Goal: Task Accomplishment & Management: Manage account settings

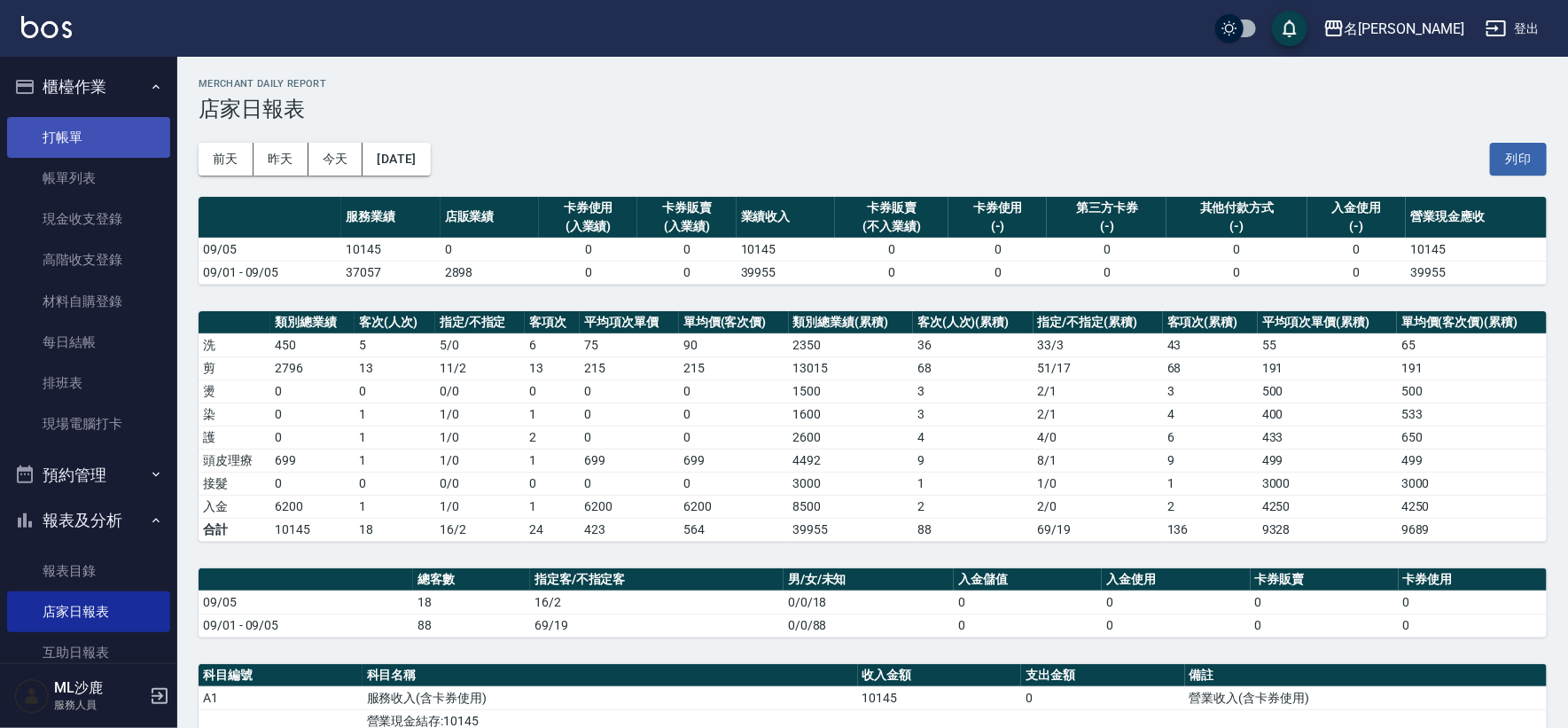
drag, startPoint x: 0, startPoint y: 0, endPoint x: 89, endPoint y: 146, distance: 171.0
click at [90, 147] on link "打帳單" at bounding box center [89, 137] width 163 height 41
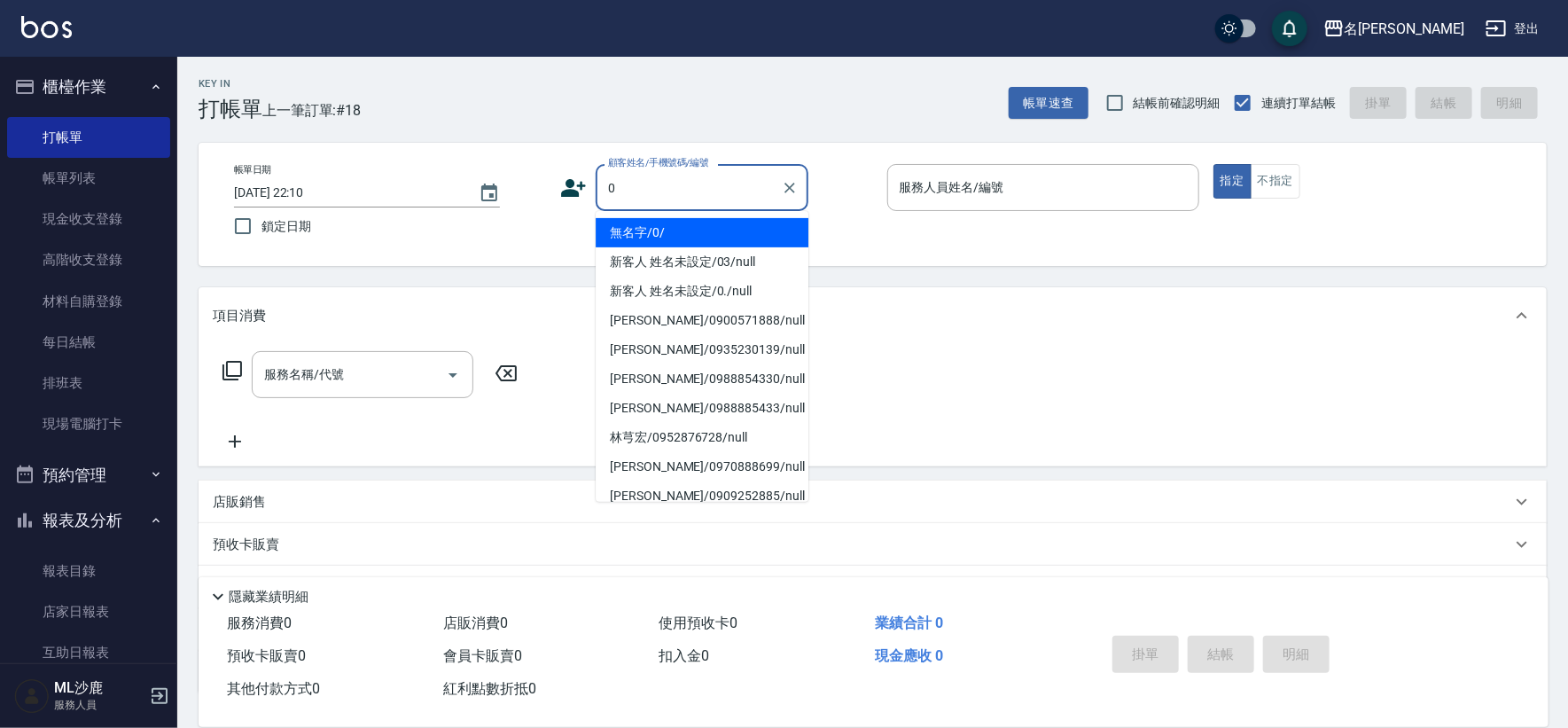
type input "無名字/0/"
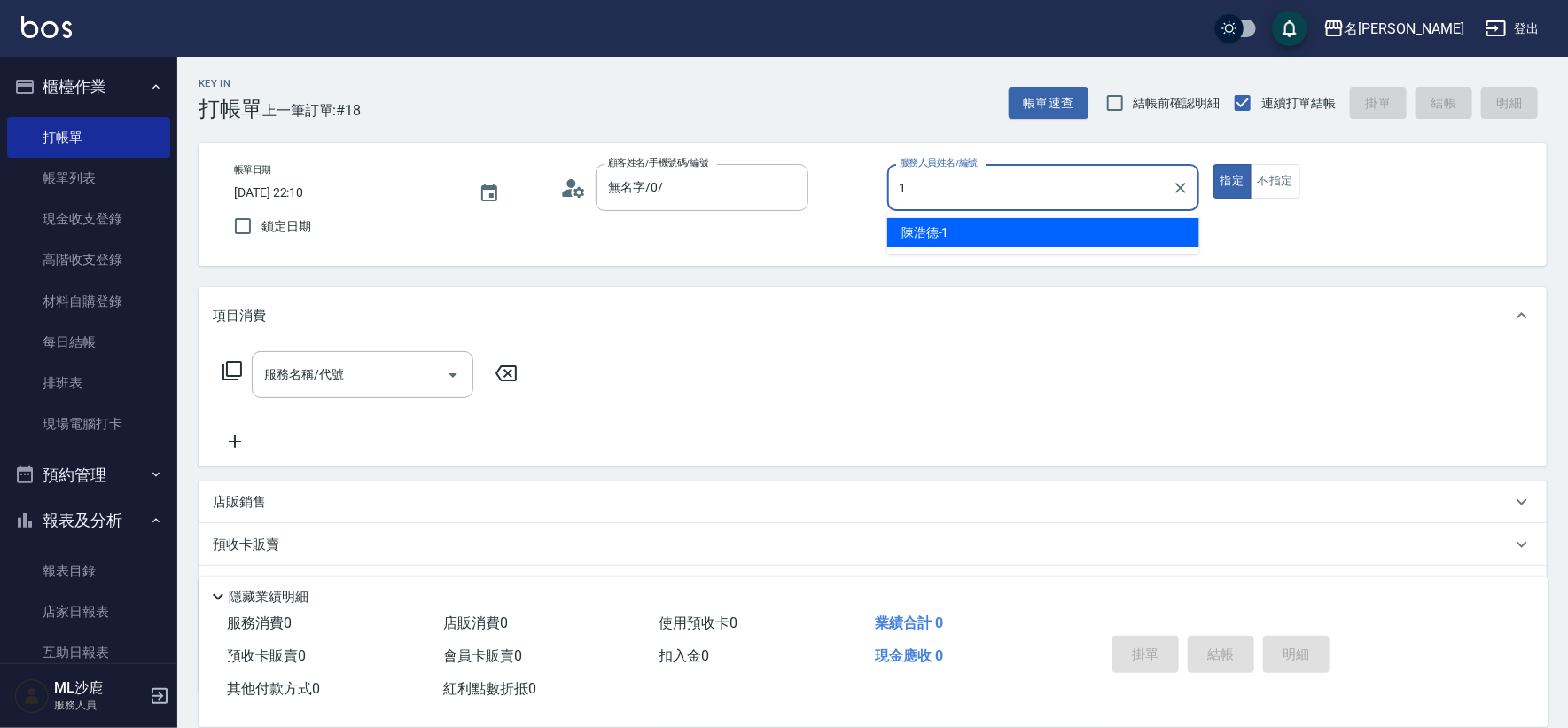
type input "[PERSON_NAME]1"
type button "true"
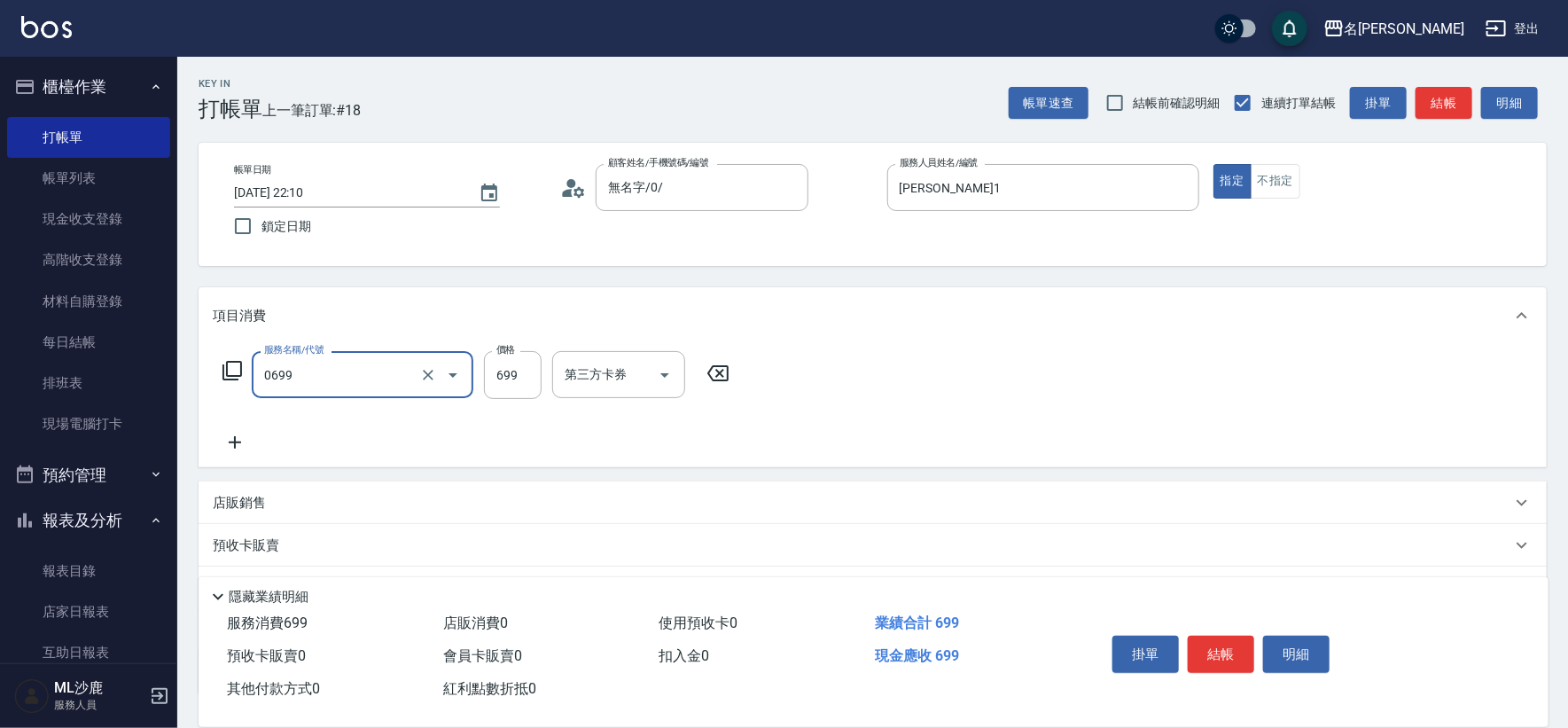
type input "精油SPA(0699)"
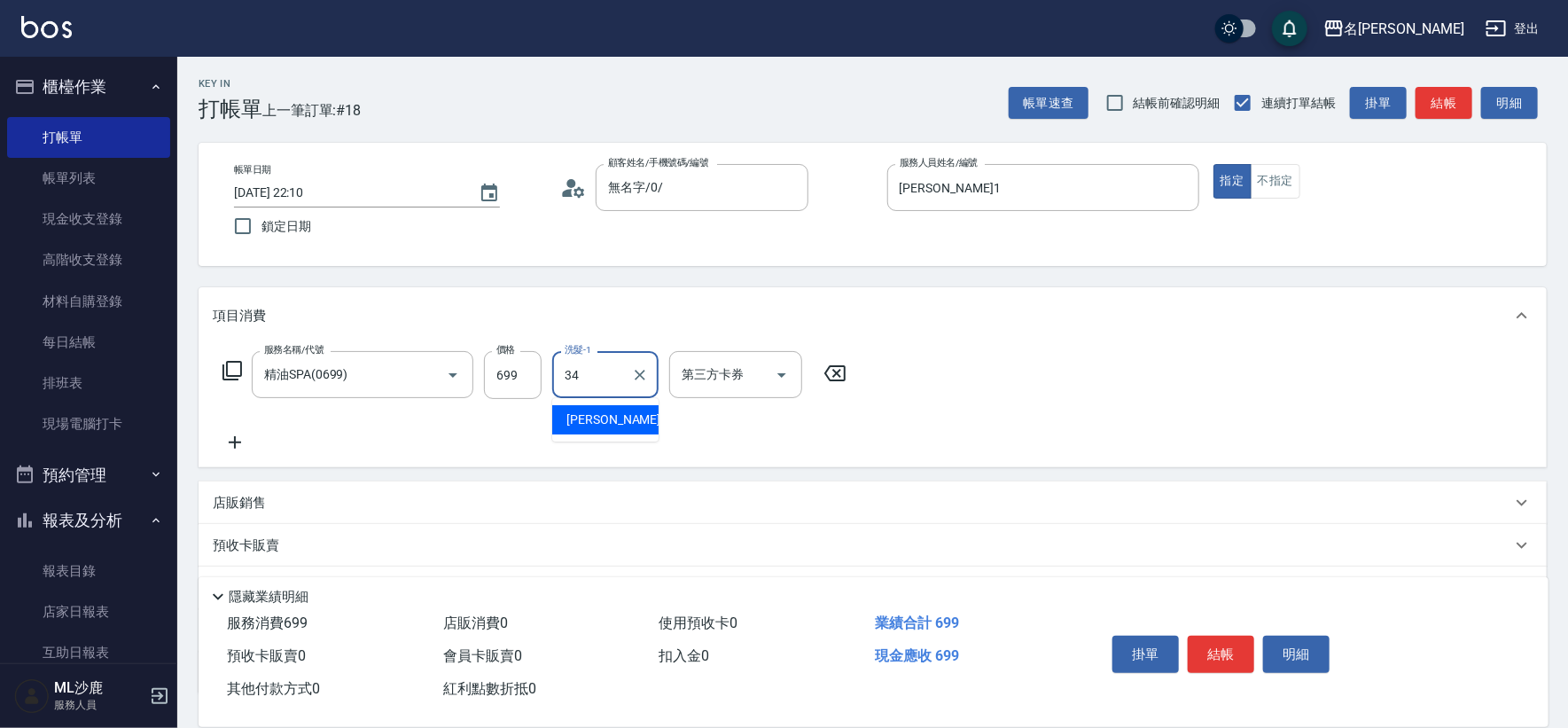
type input "[PERSON_NAME]-34"
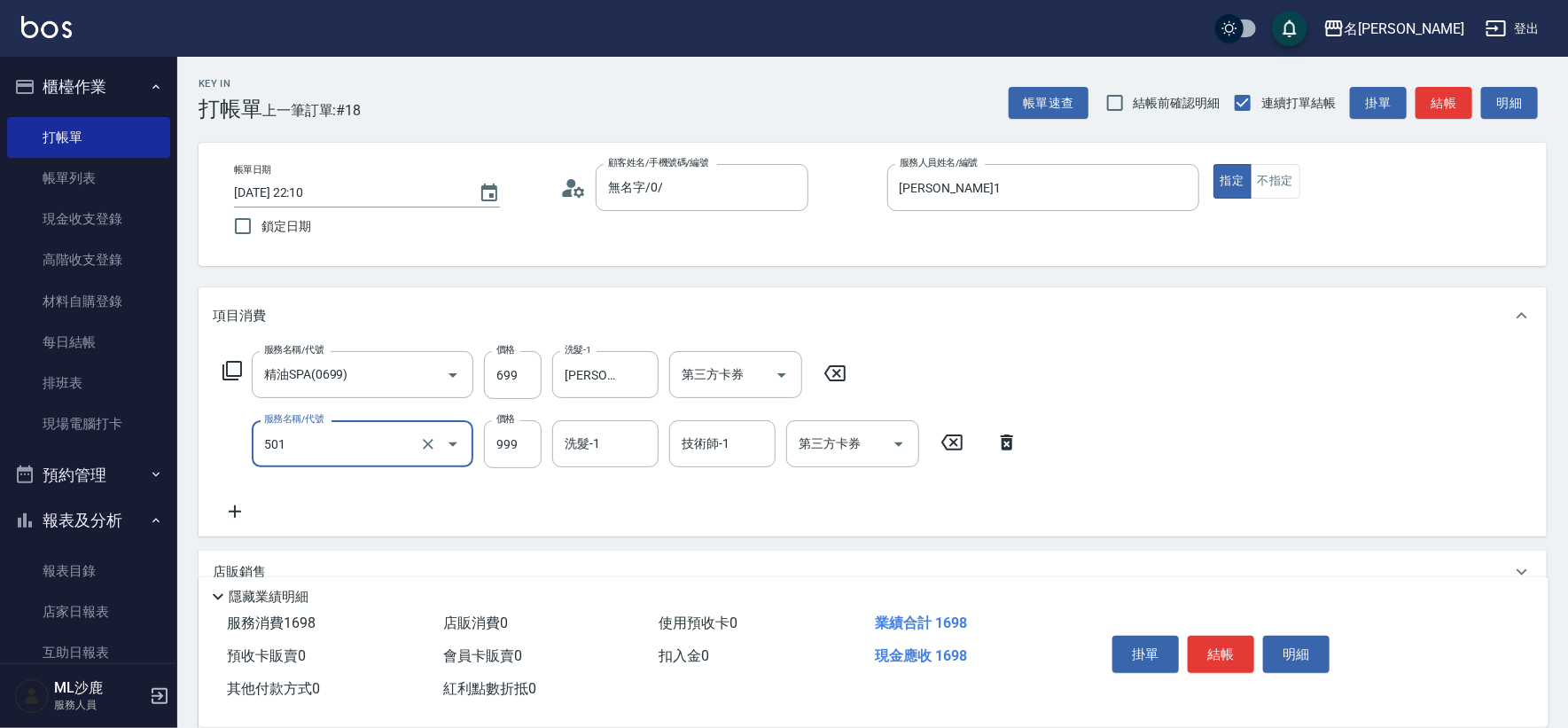
type input "染髮(501)"
type input "1600"
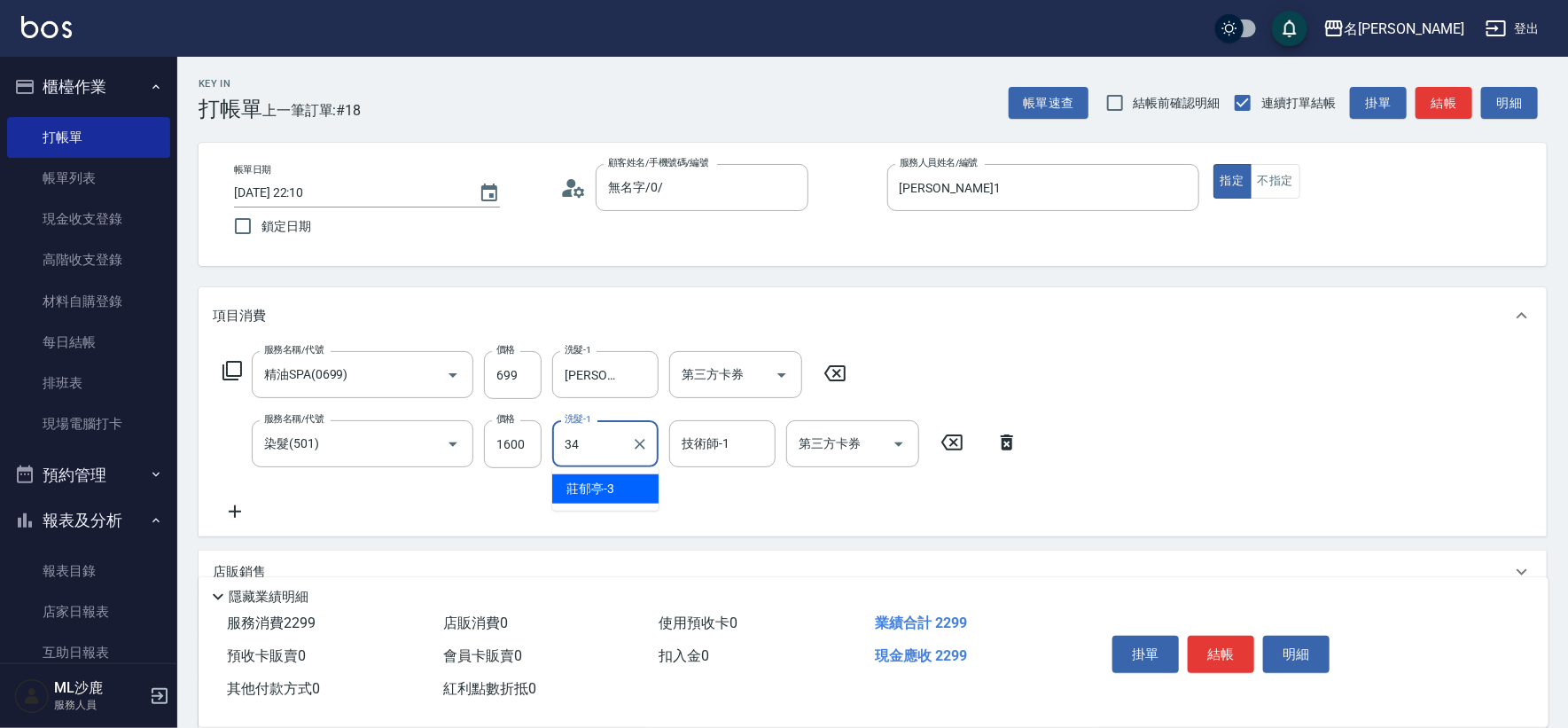
type input "[PERSON_NAME]-34"
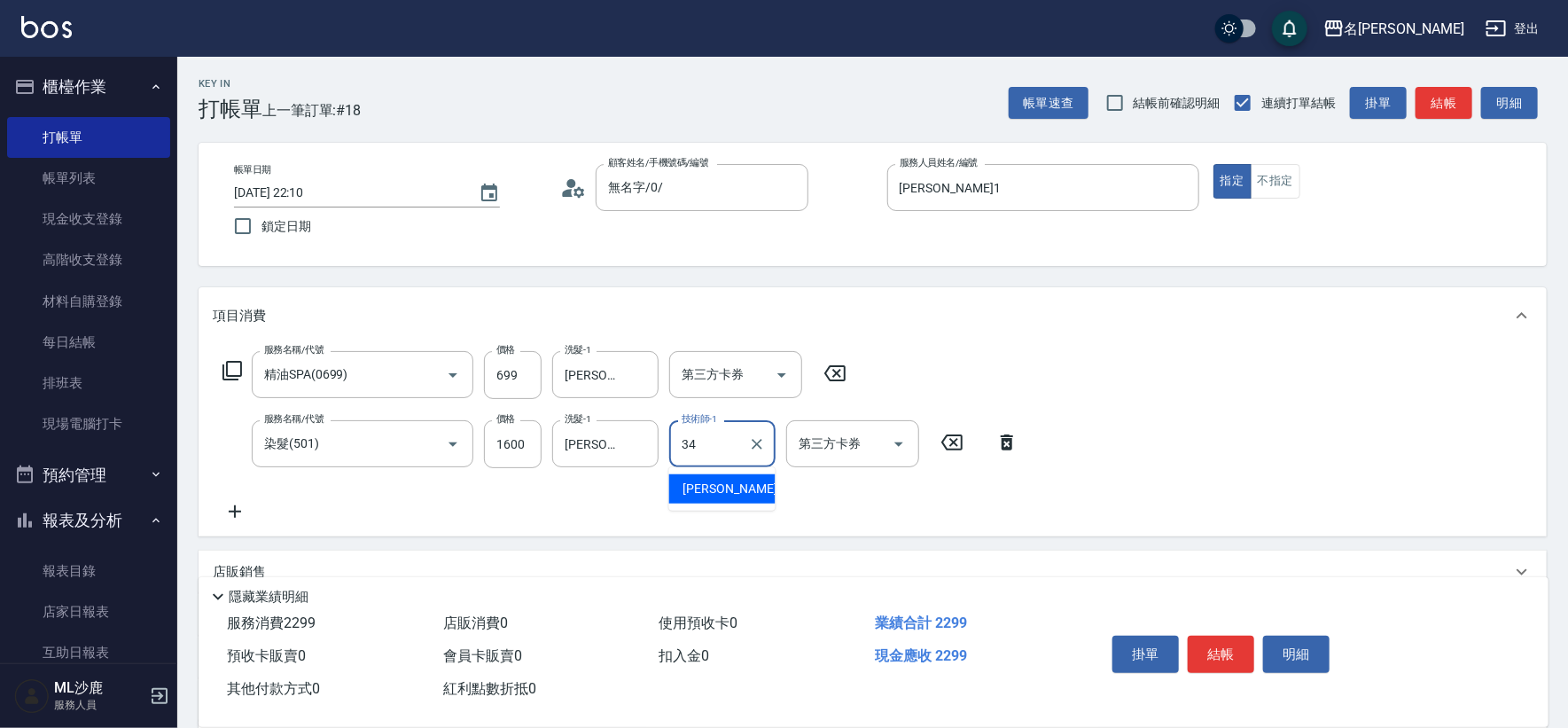
type input "[PERSON_NAME]-34"
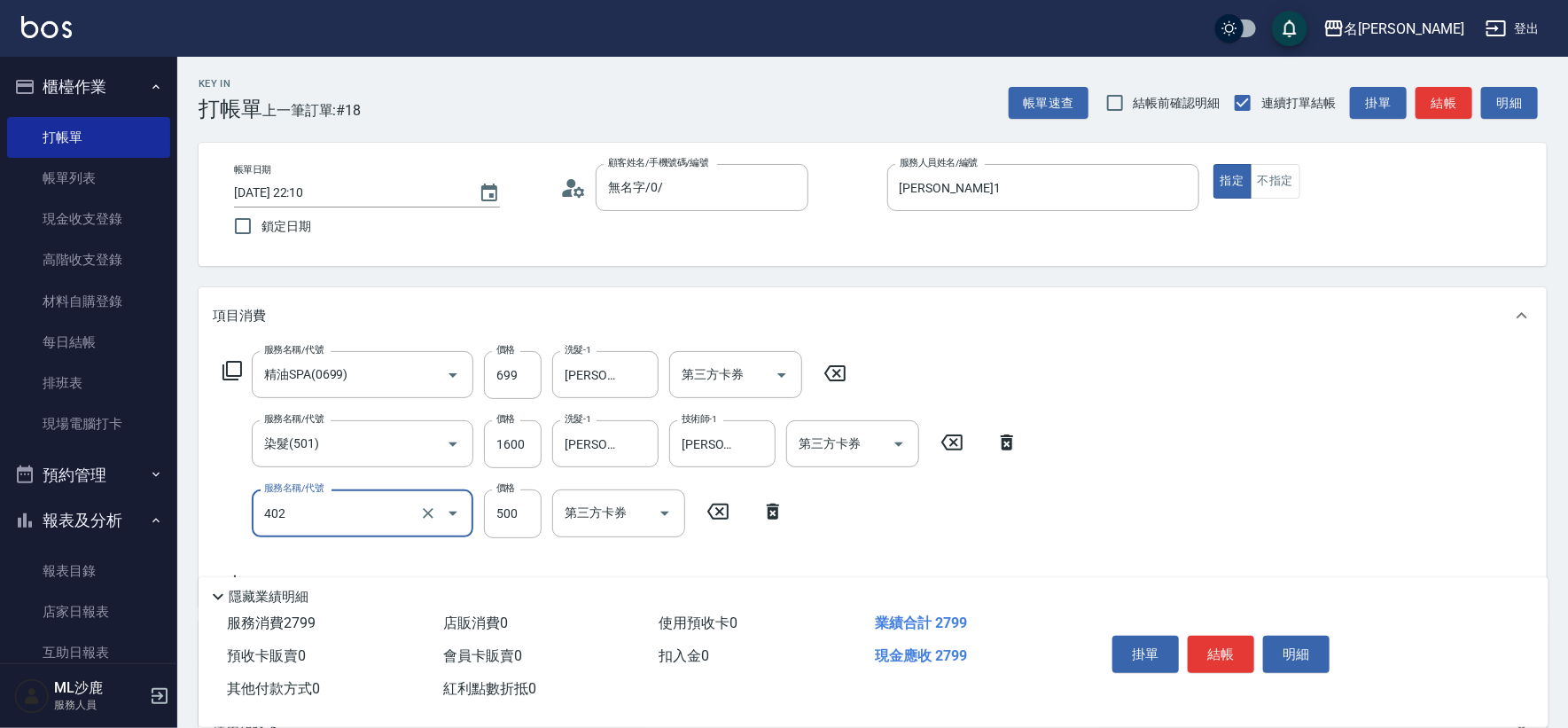
type input "500護(402)"
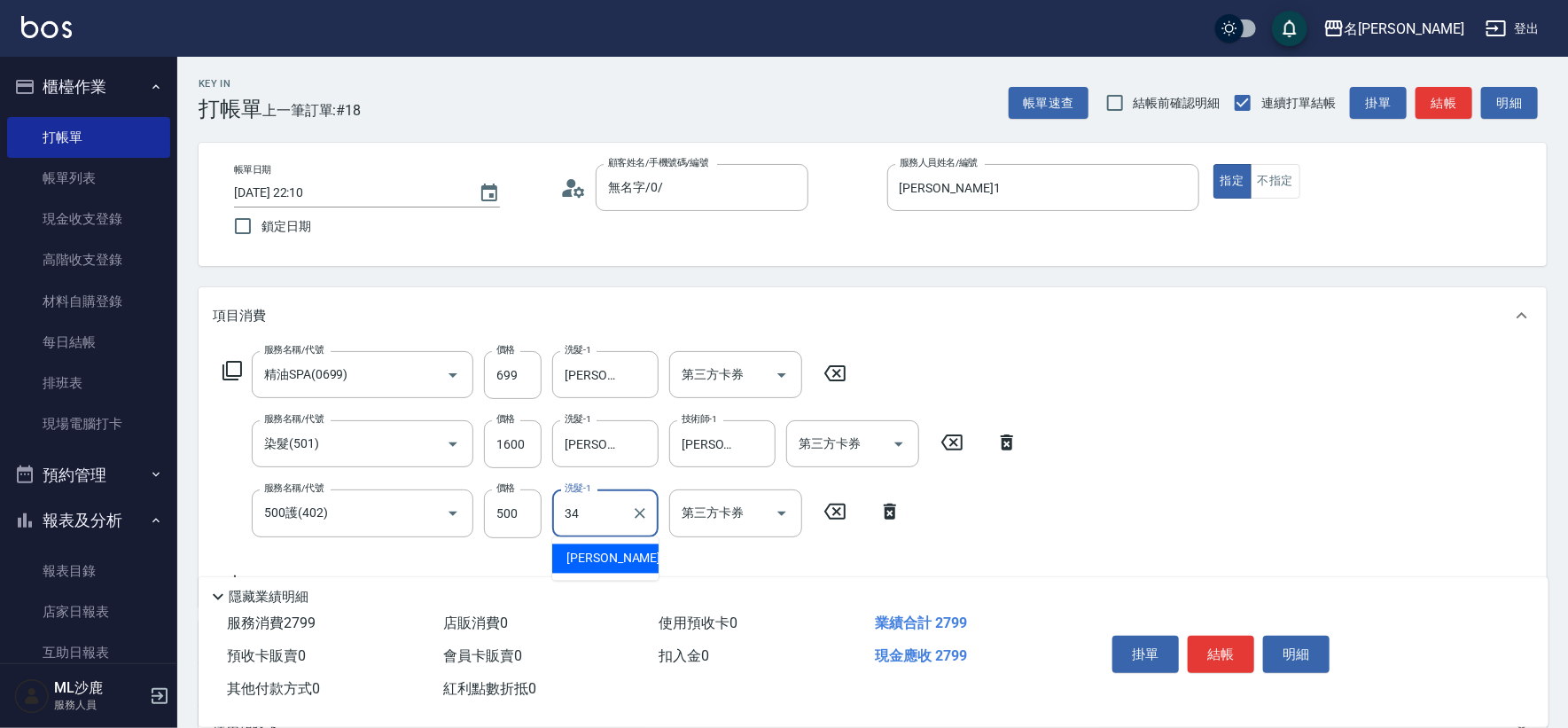
type input "[PERSON_NAME]-34"
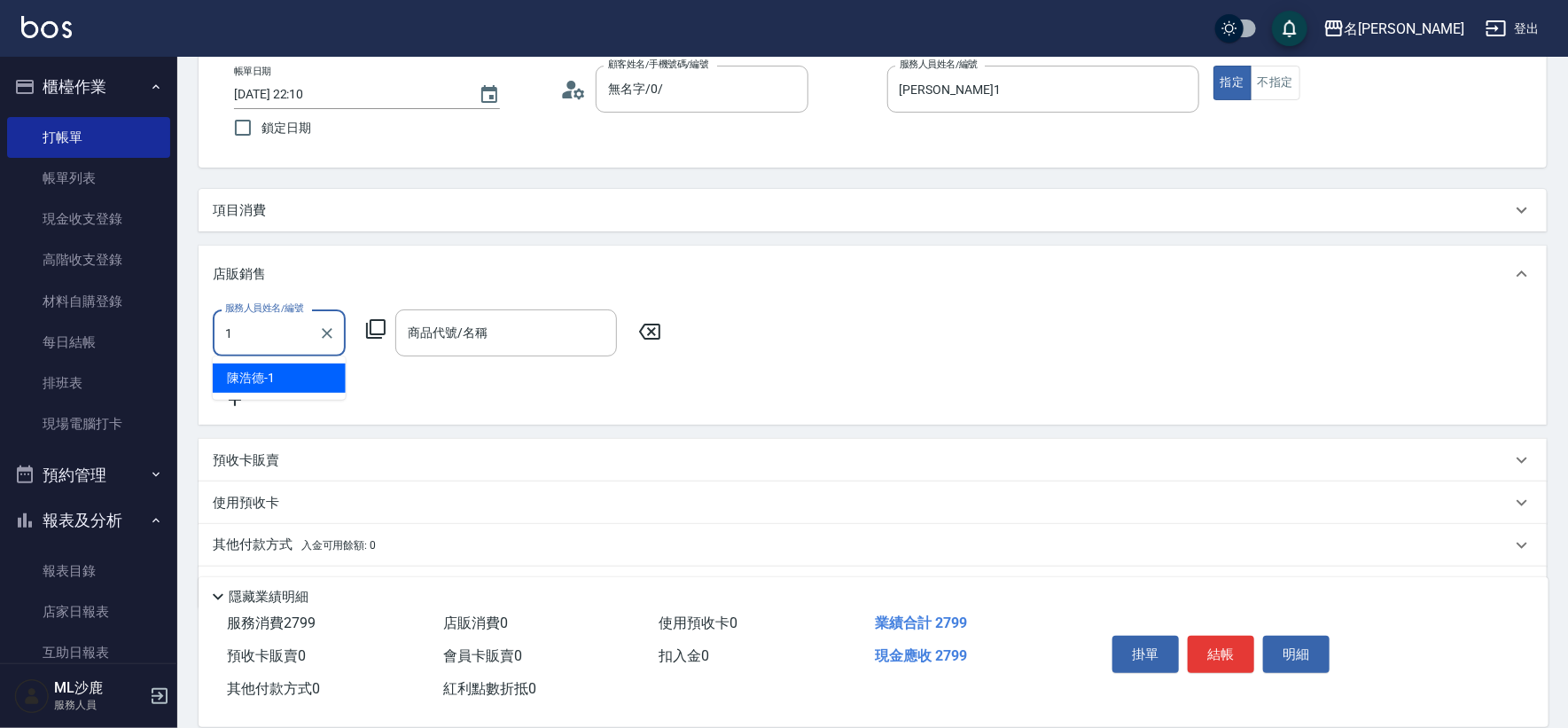
type input "[PERSON_NAME]1"
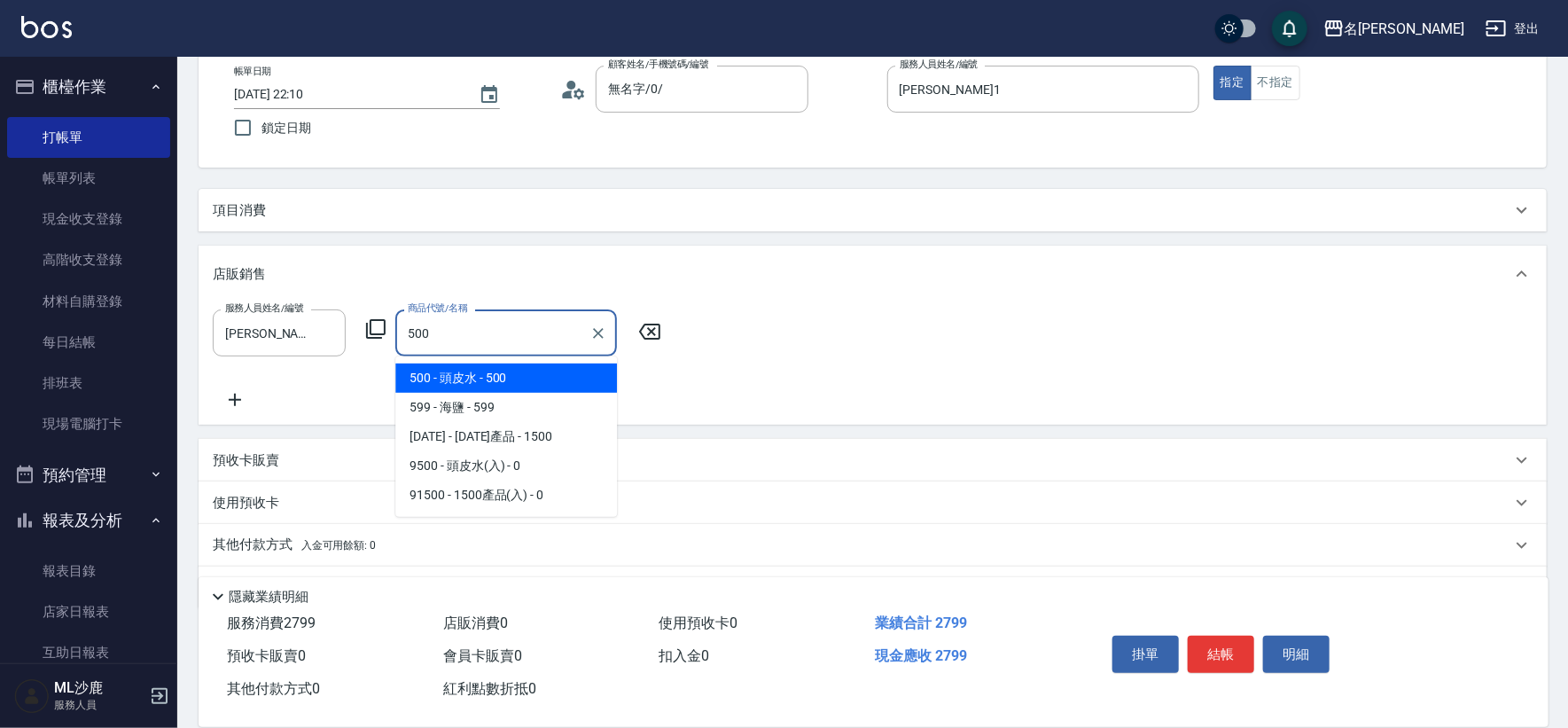
type input "頭皮水"
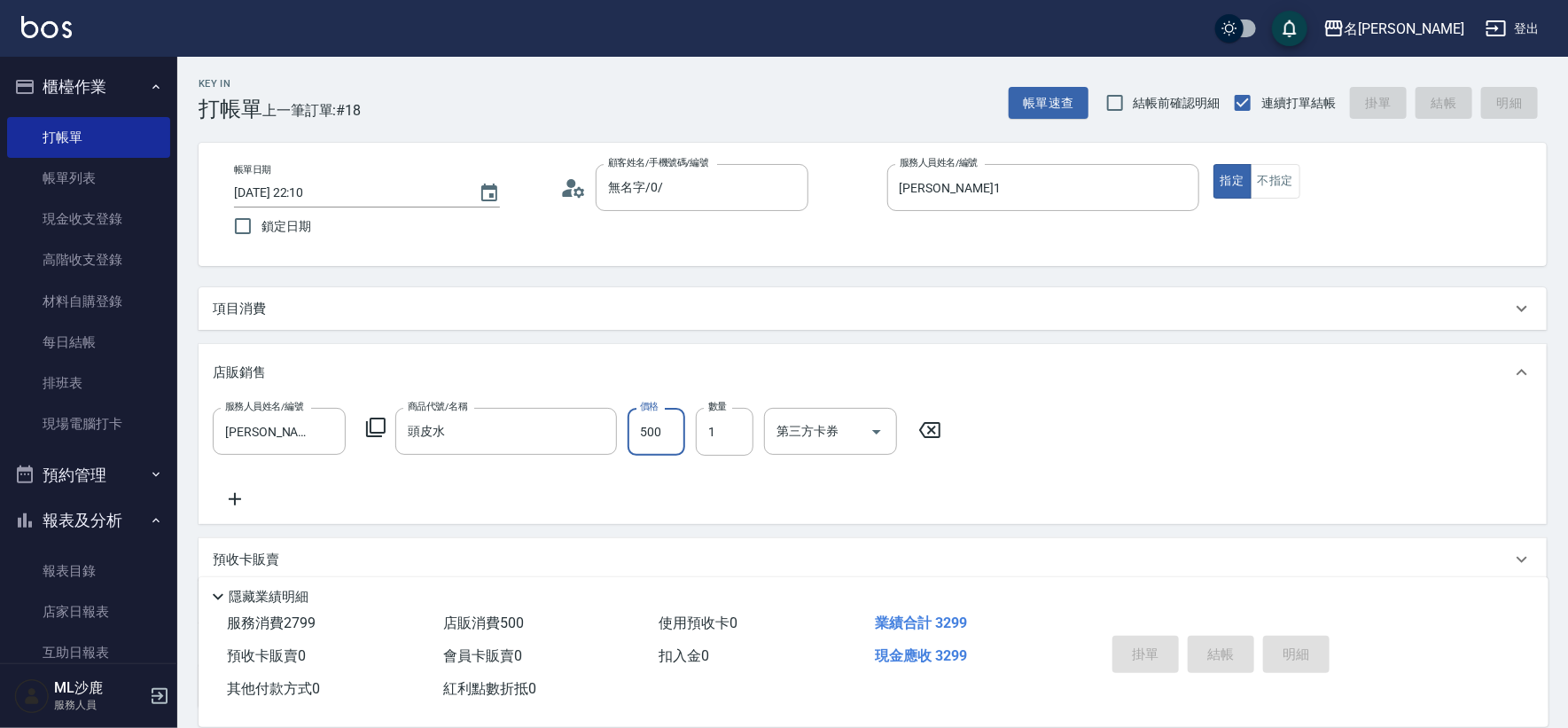
type input "2025/09/05 22:15"
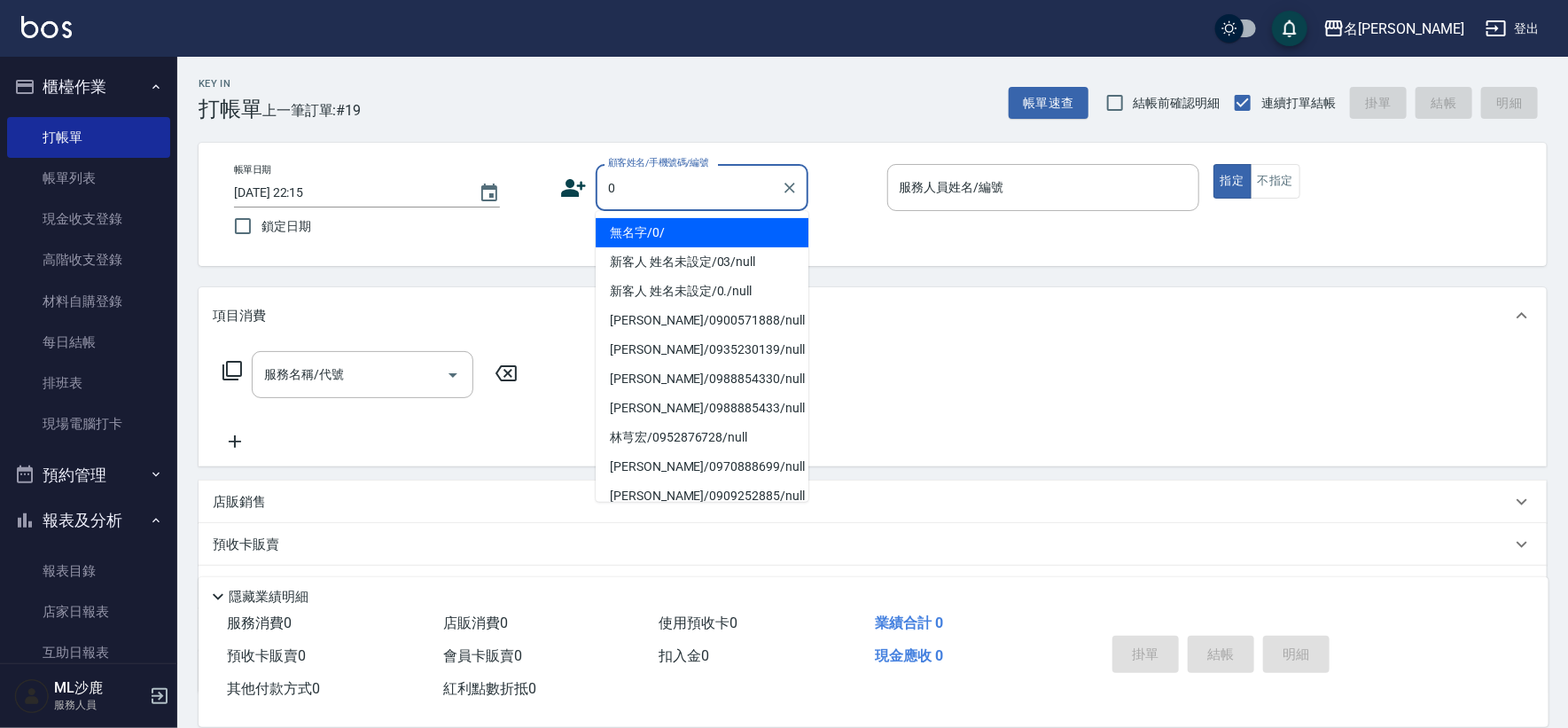
type input "無名字/0/"
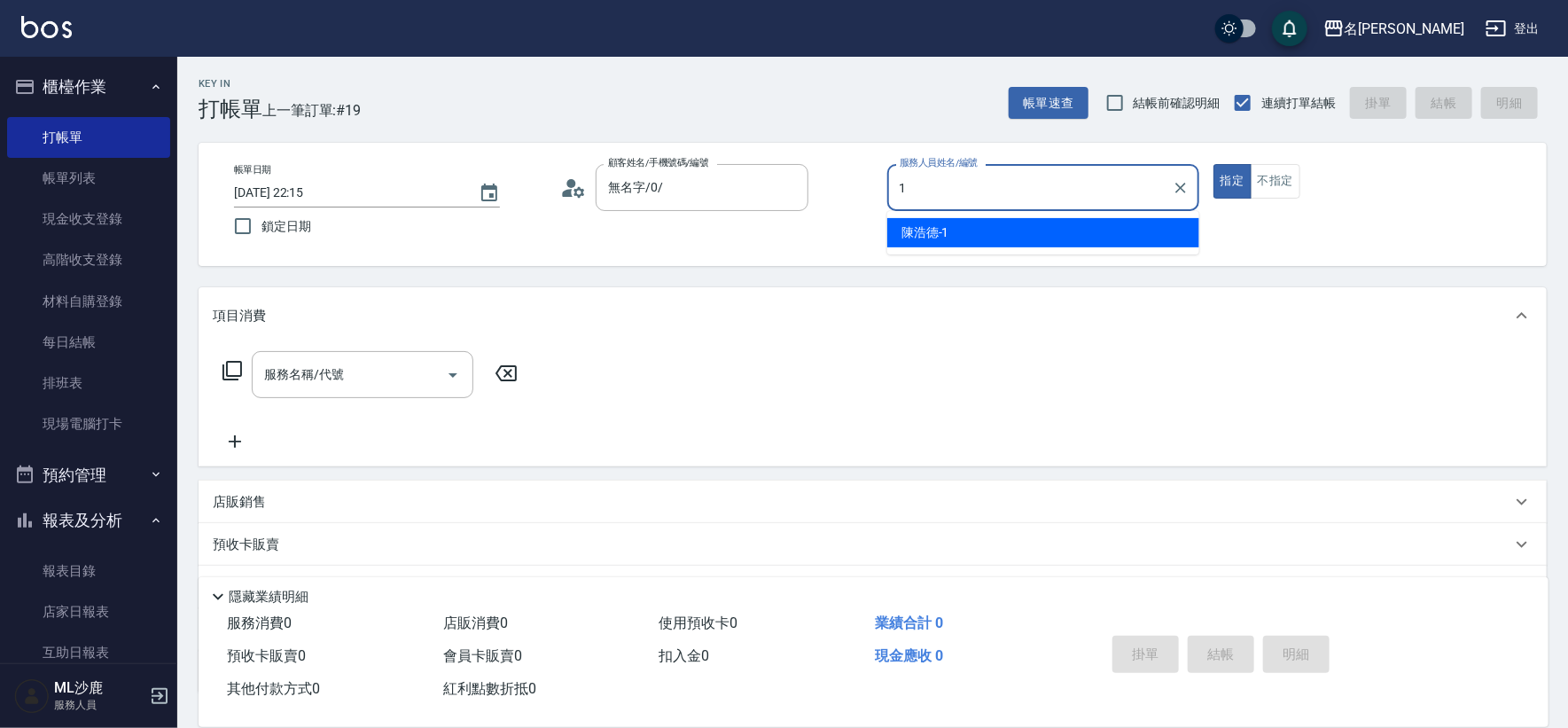
type input "[PERSON_NAME]1"
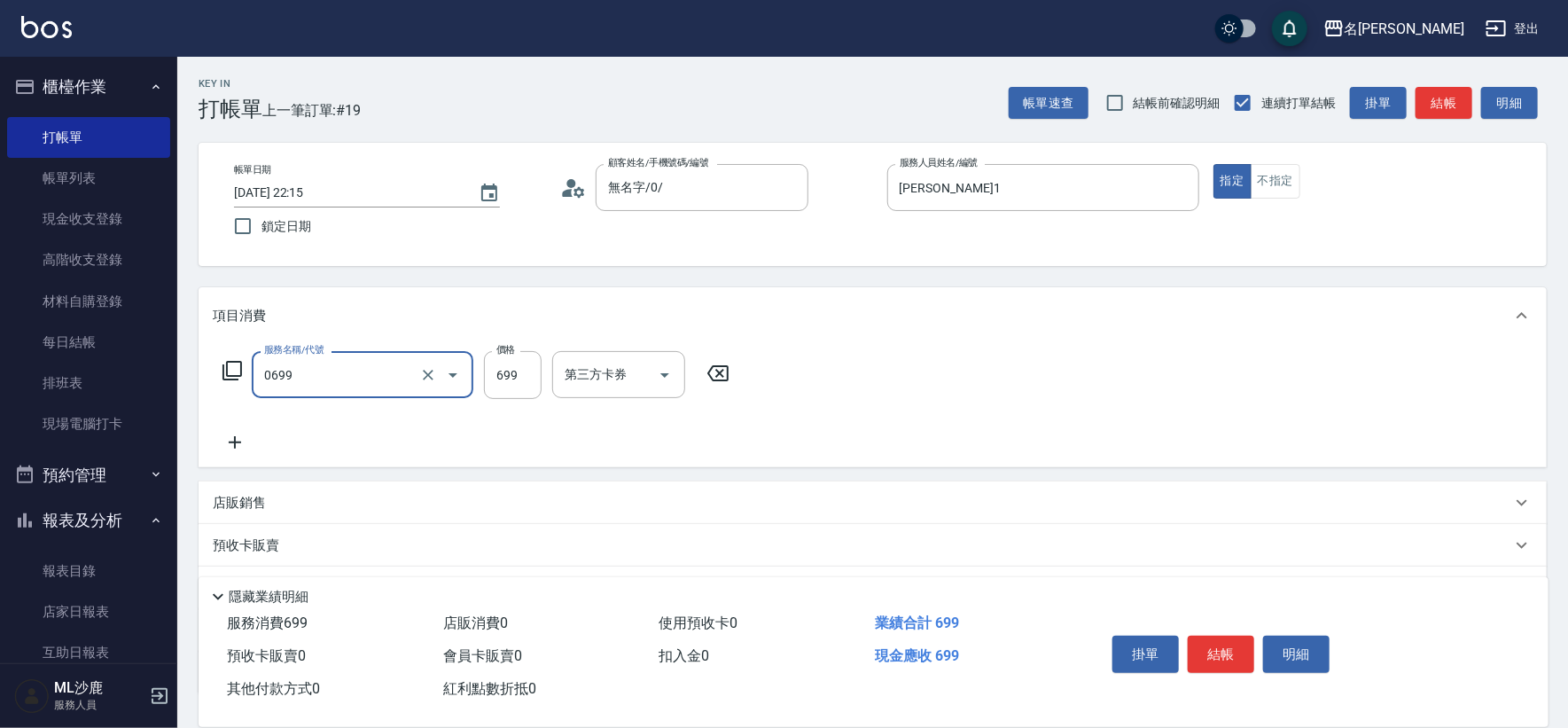
type input "精油SPA(0699)"
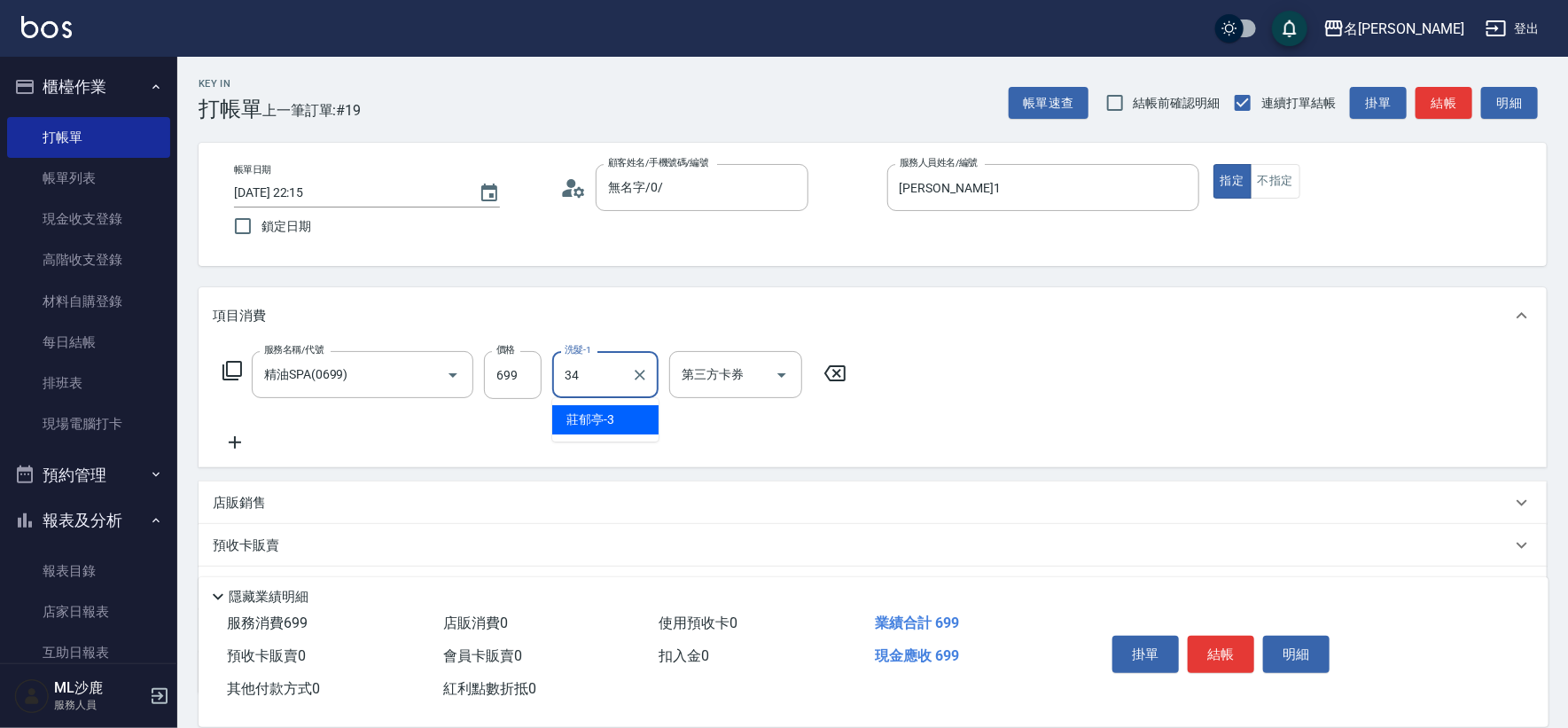
type input "[PERSON_NAME]-34"
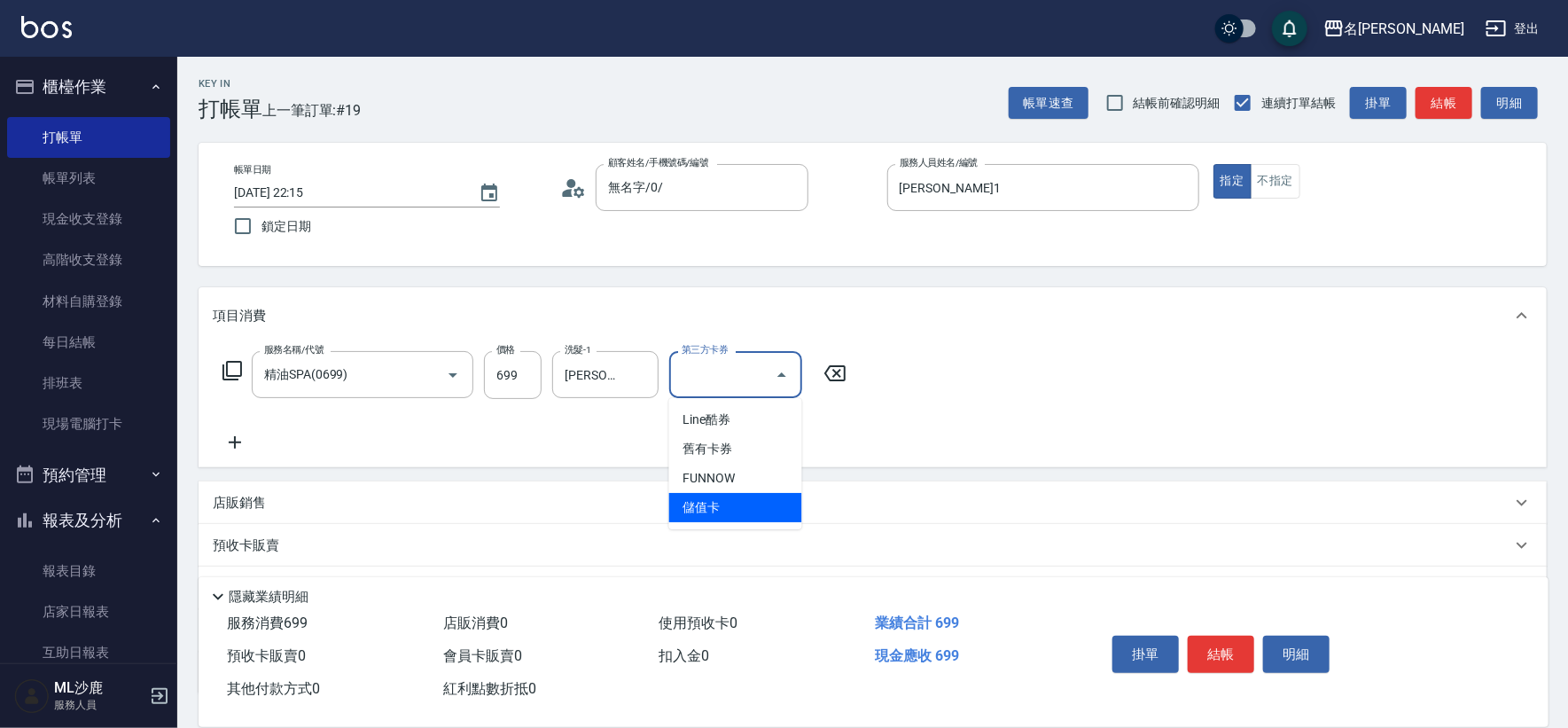
type input "儲值卡"
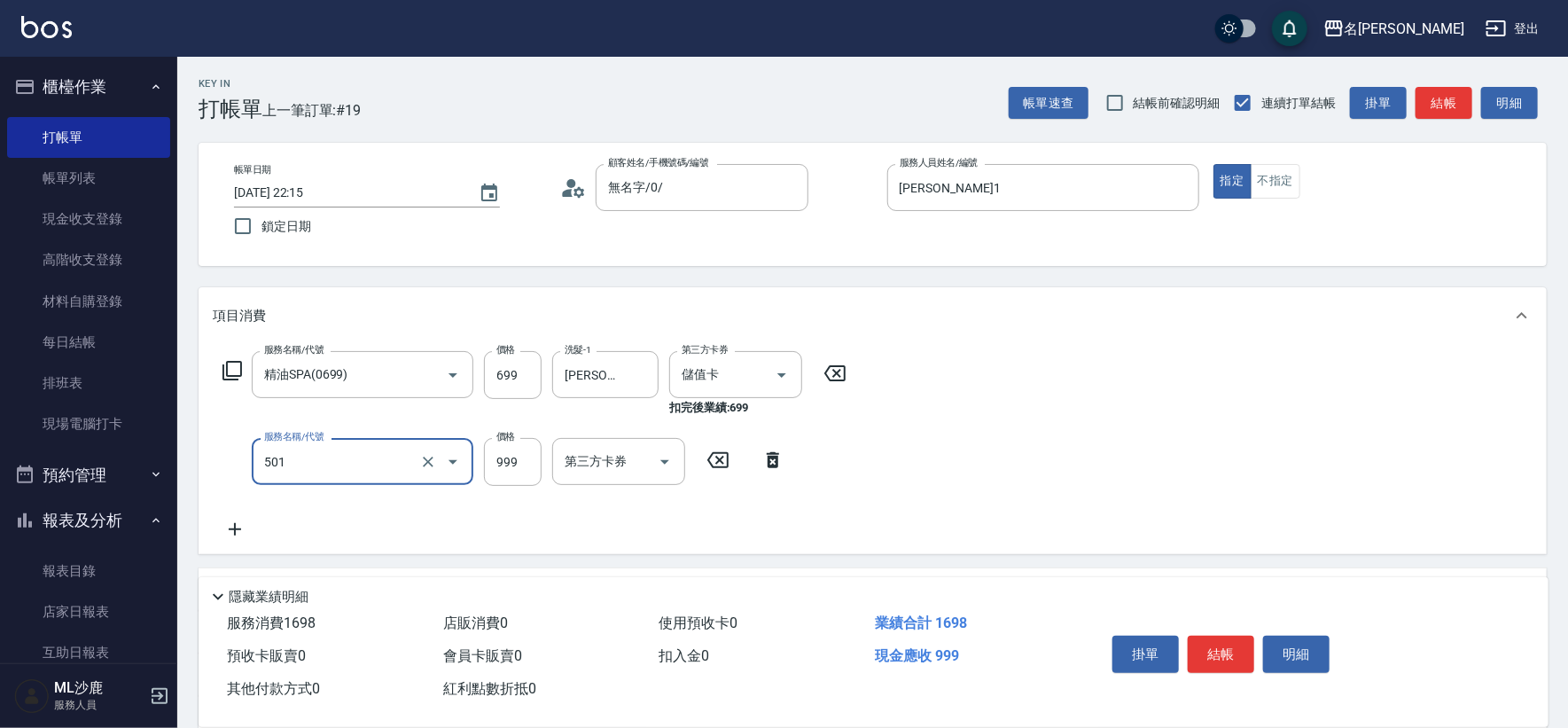
type input "染髮(501)"
type input "1200"
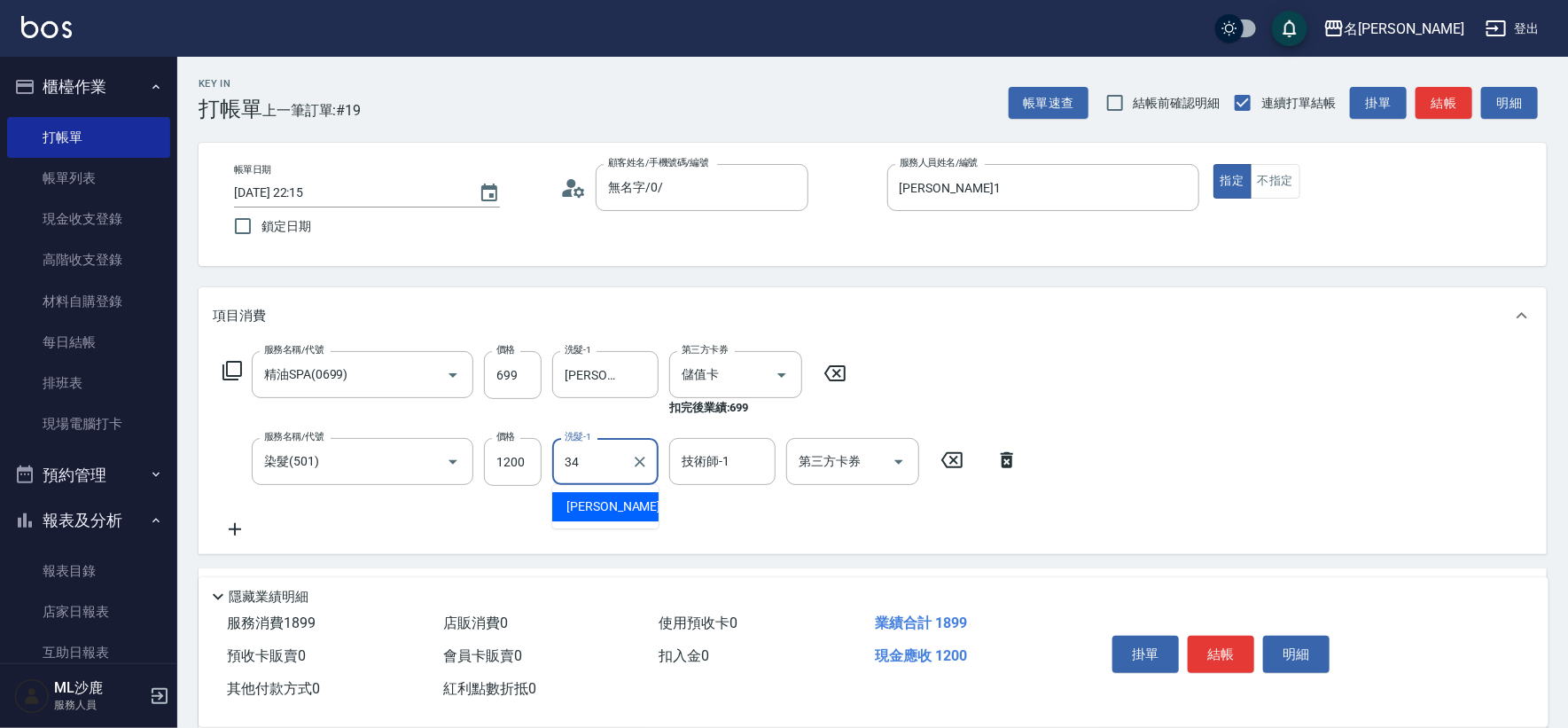
type input "[PERSON_NAME]-34"
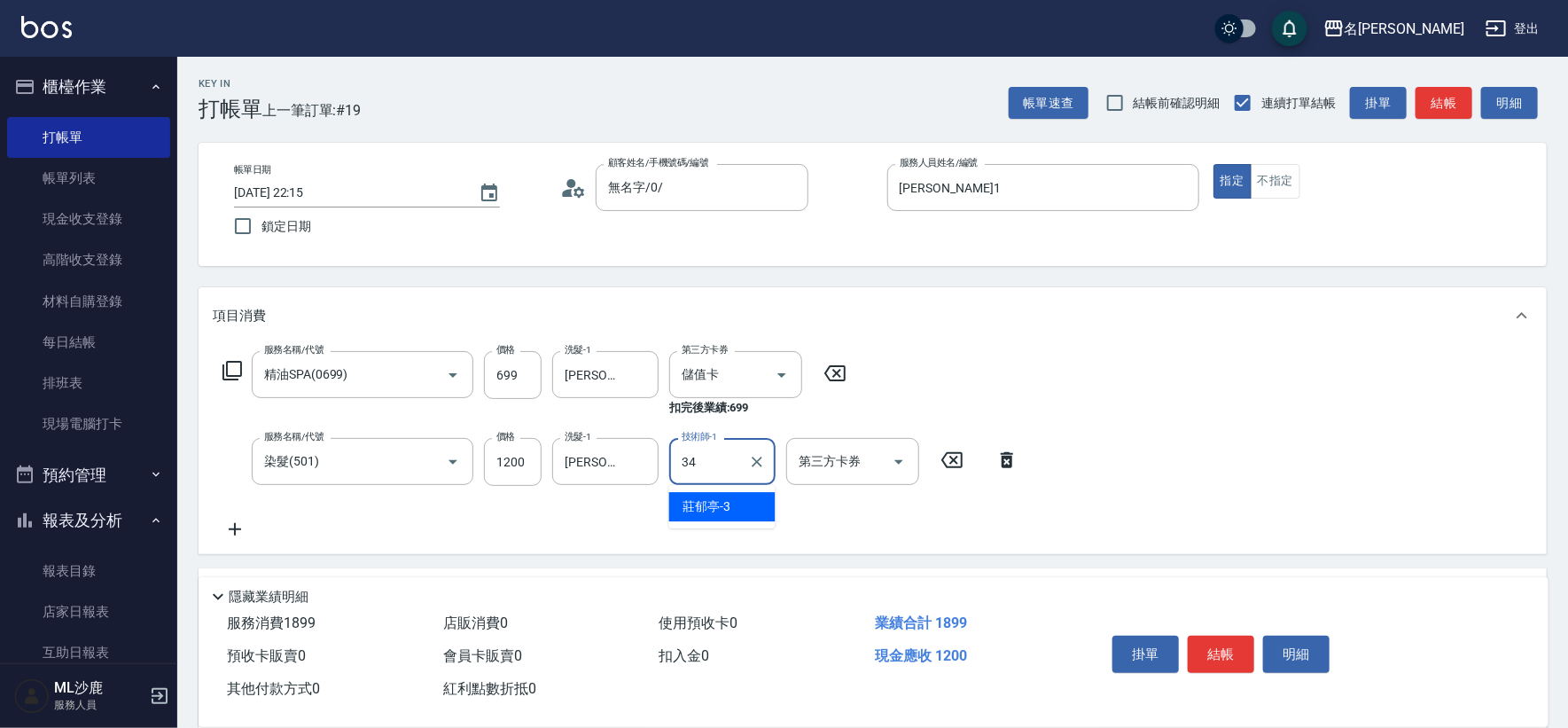
type input "[PERSON_NAME]-34"
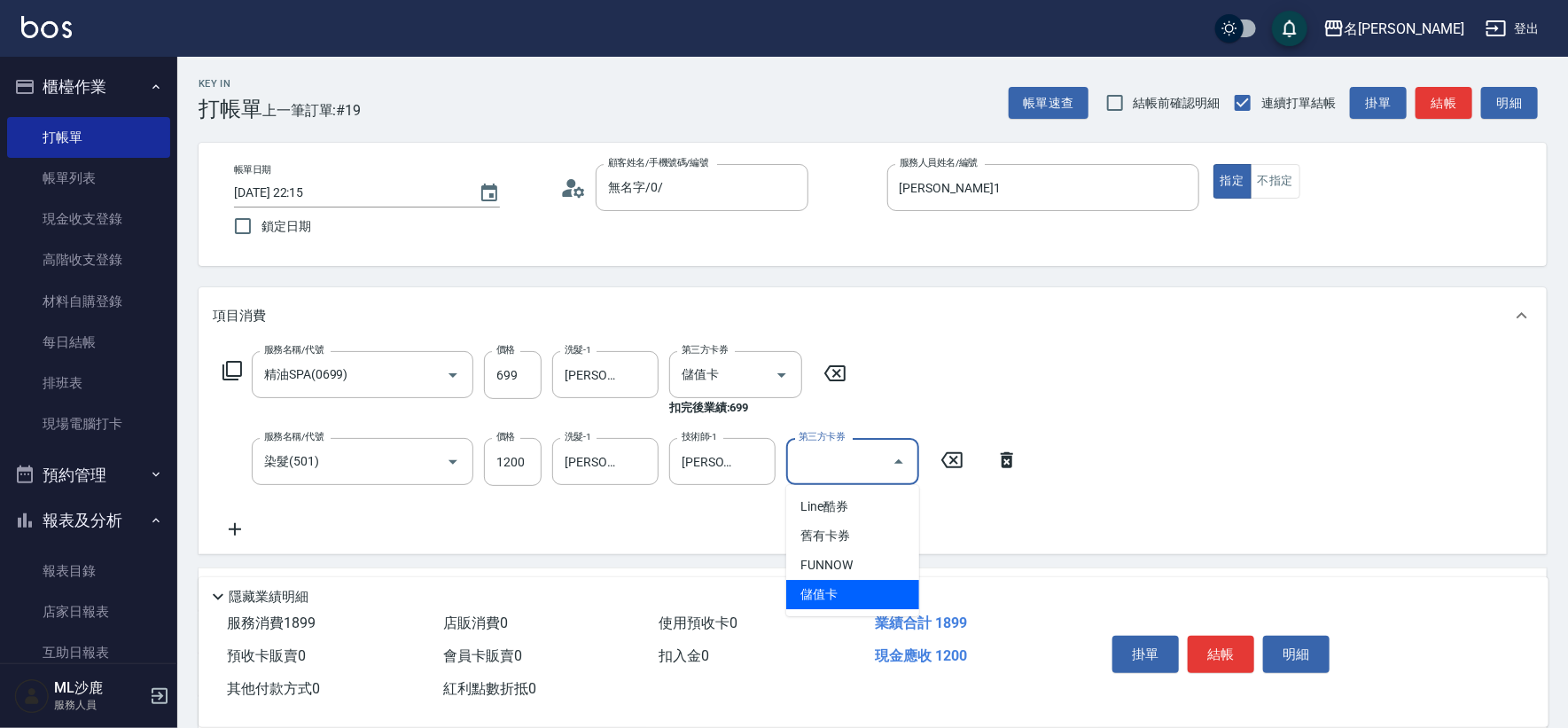
type input "儲值卡"
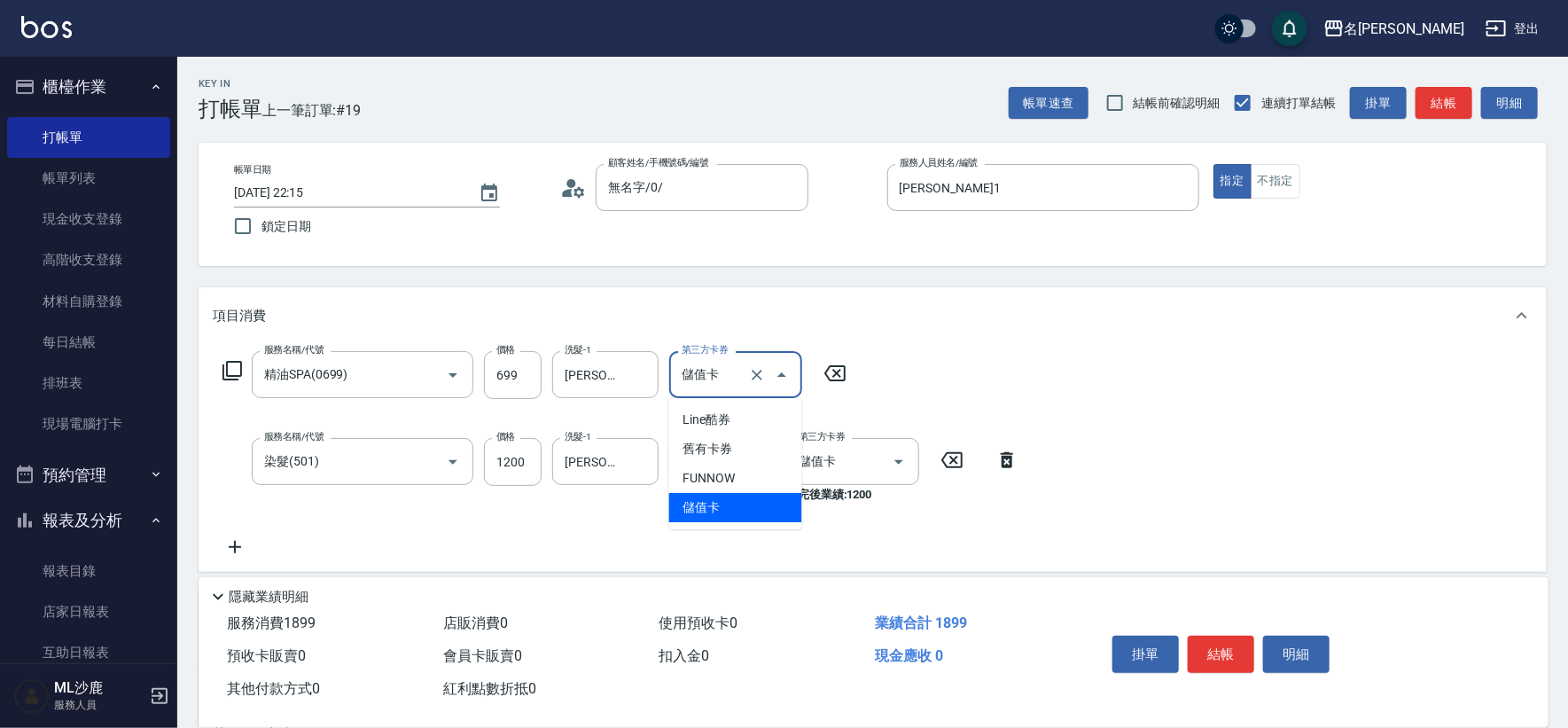
click at [705, 373] on input "儲值卡" at bounding box center [711, 374] width 68 height 31
click at [750, 378] on icon "Clear" at bounding box center [757, 375] width 18 height 18
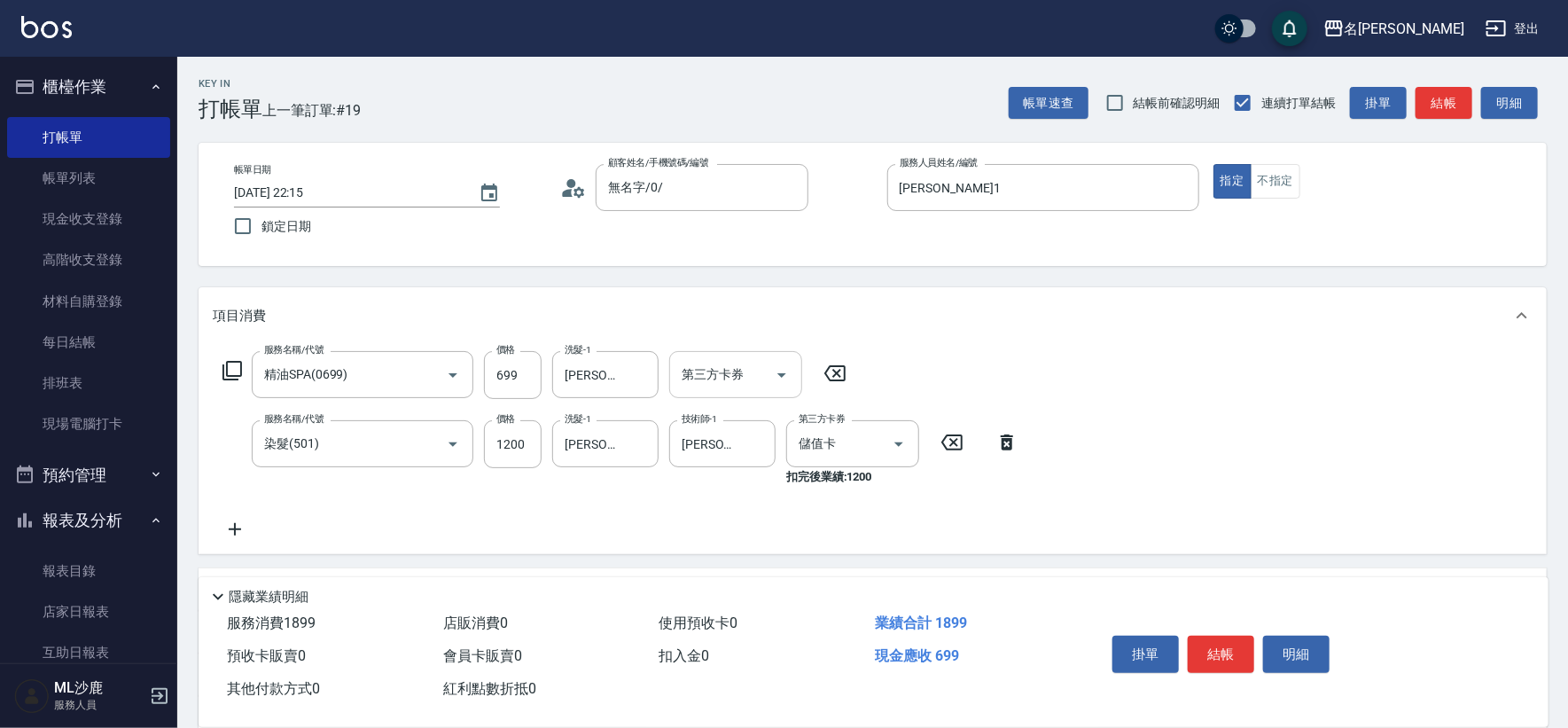
click at [1058, 355] on div "服務名稱/代號 精油SPA(0699) 服務名稱/代號 價格 699 價格 洗髮-1 林慧文-34 洗髮-1 第三方卡券 第三方卡券 服務名稱/代號 染髮(5…" at bounding box center [872, 448] width 1348 height 210
click at [869, 439] on icon "Clear" at bounding box center [874, 444] width 18 height 18
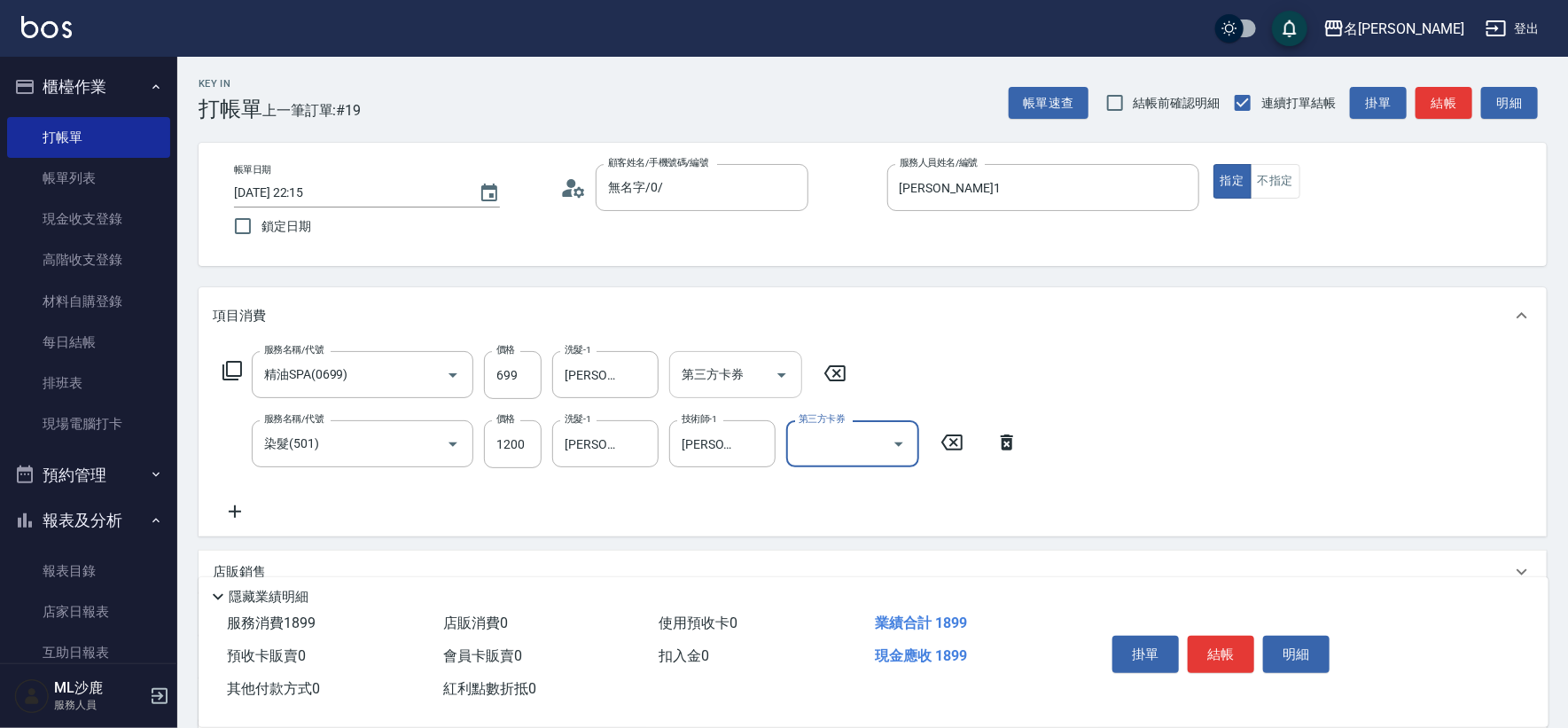
click at [1082, 352] on div "服務名稱/代號 精油SPA(0699) 服務名稱/代號 價格 699 價格 洗髮-1 林慧文-34 洗髮-1 第三方卡券 第三方卡券 服務名稱/代號 染髮(5…" at bounding box center [872, 439] width 1348 height 192
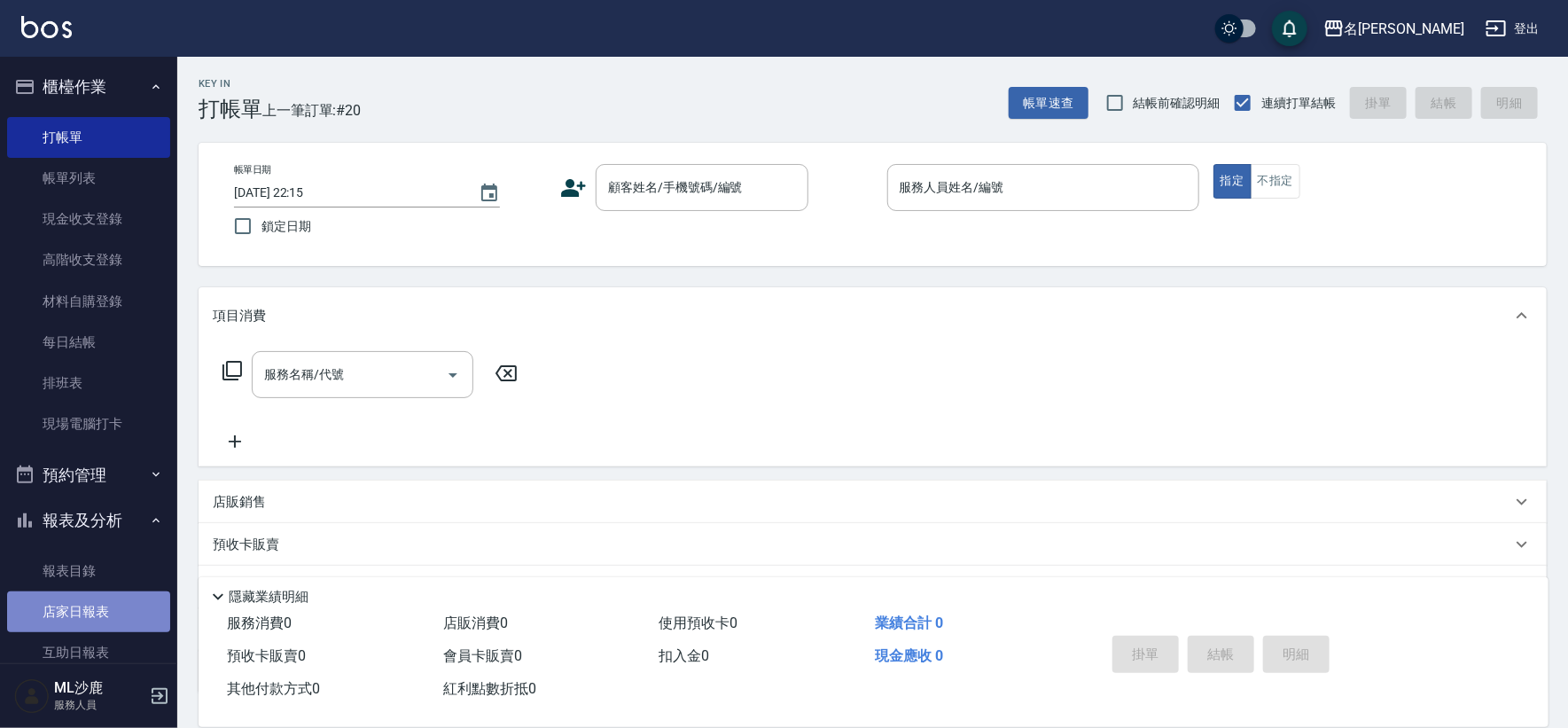
click at [97, 603] on link "店家日報表" at bounding box center [89, 611] width 163 height 41
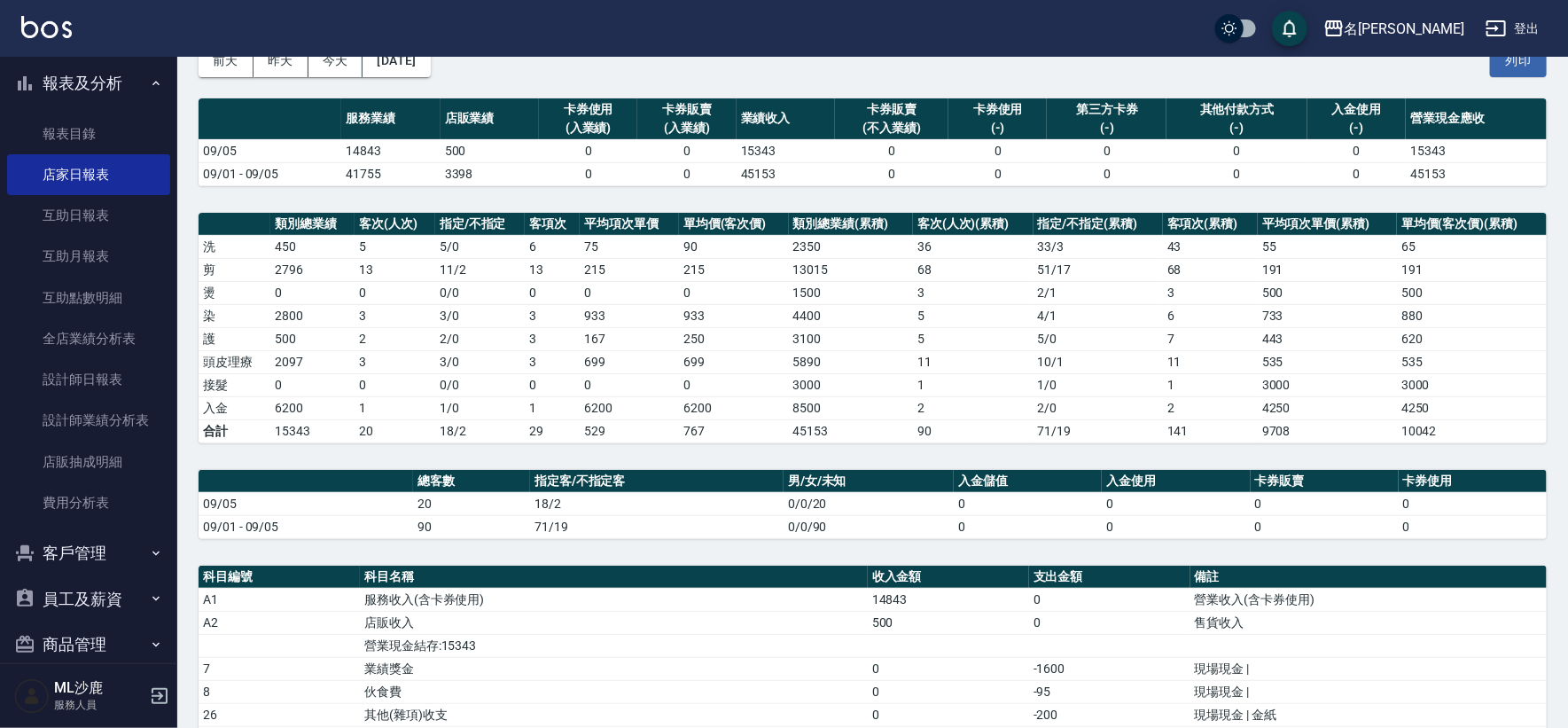
scroll to position [462, 0]
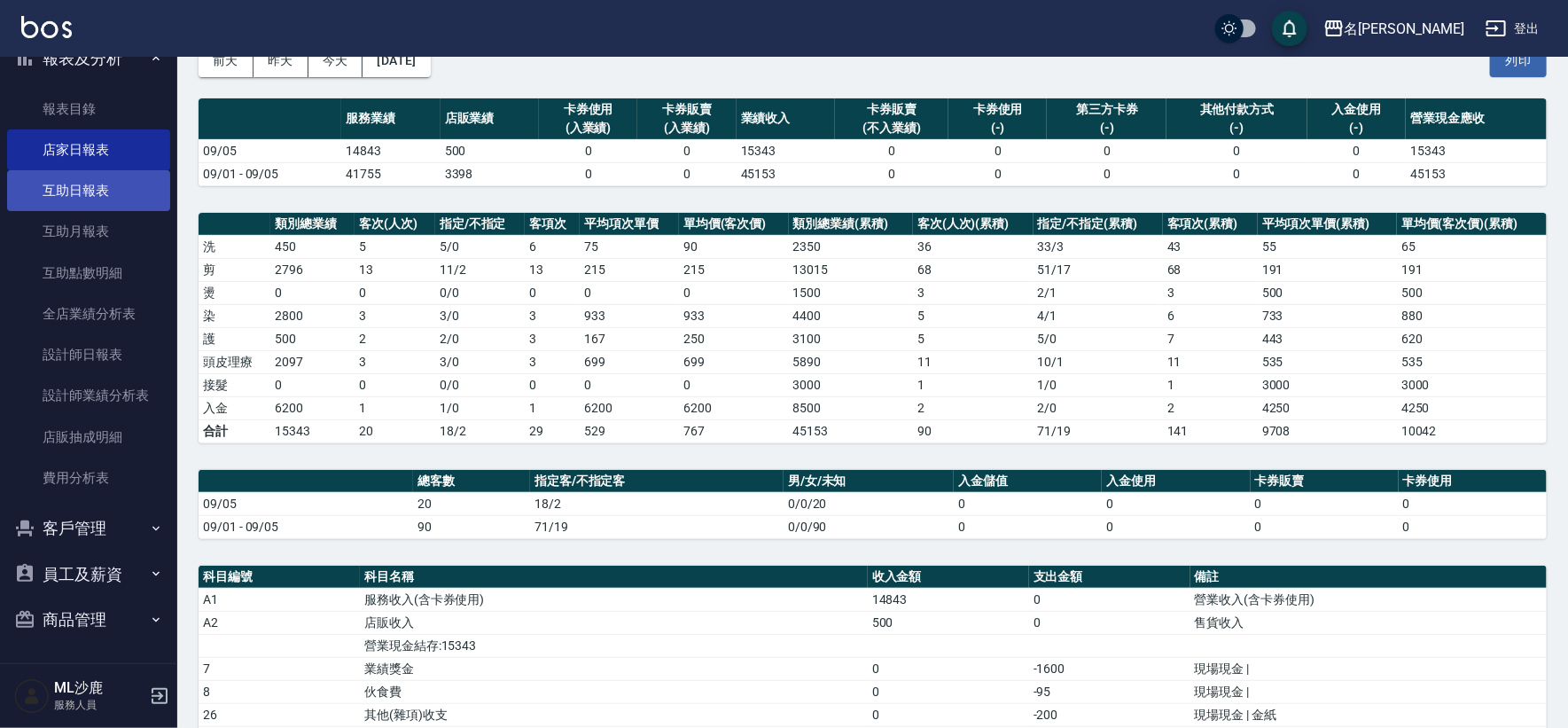
click at [45, 186] on link "互助日報表" at bounding box center [89, 190] width 163 height 41
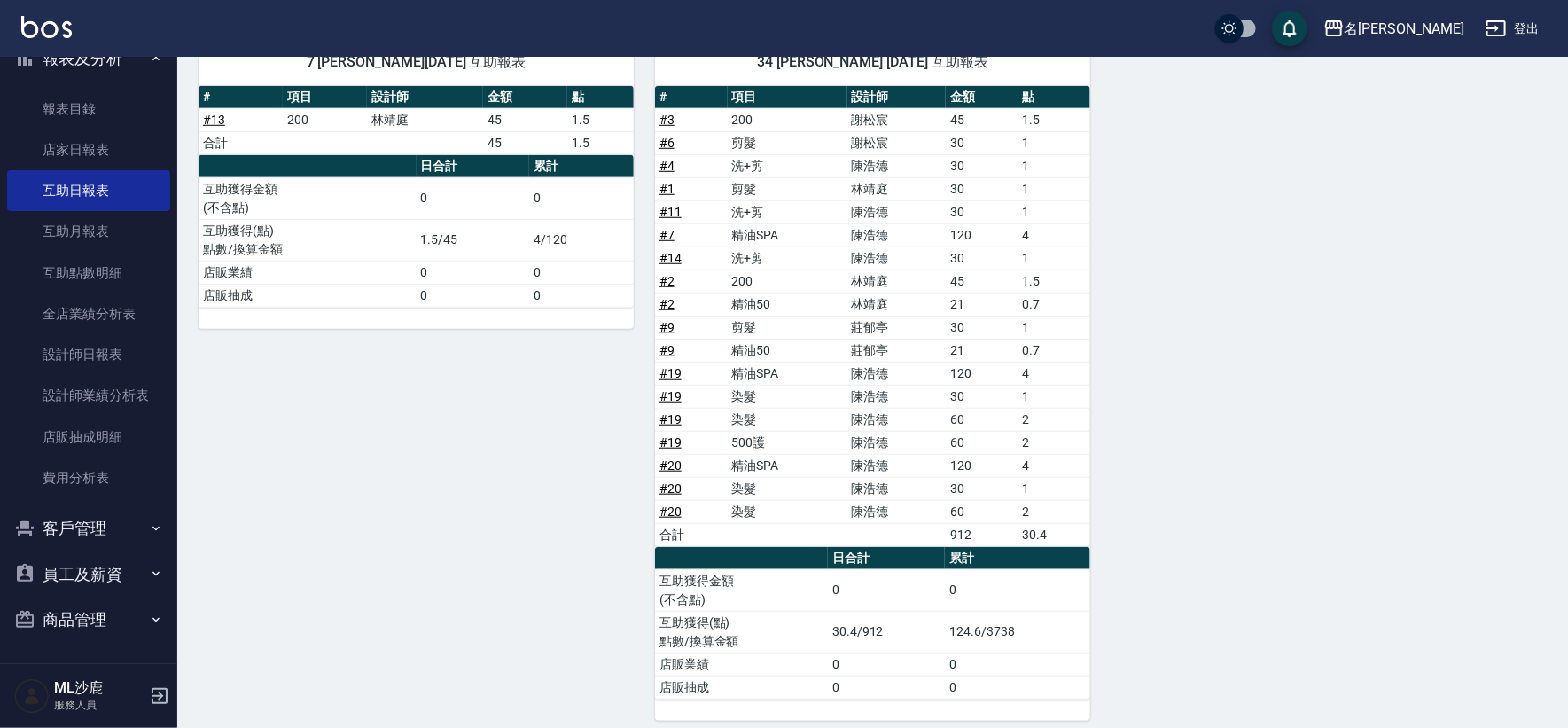
scroll to position [618, 0]
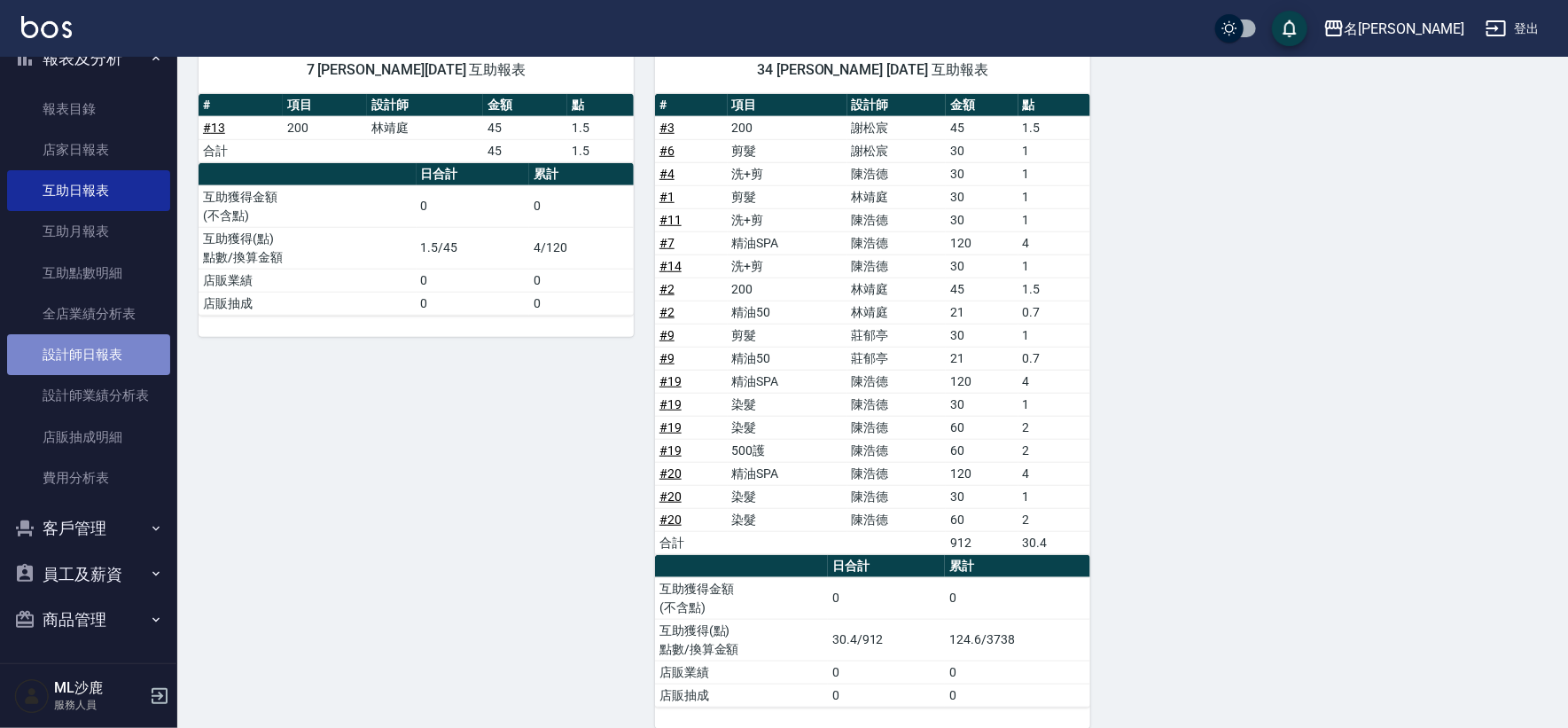
click at [108, 360] on link "設計師日報表" at bounding box center [89, 355] width 163 height 41
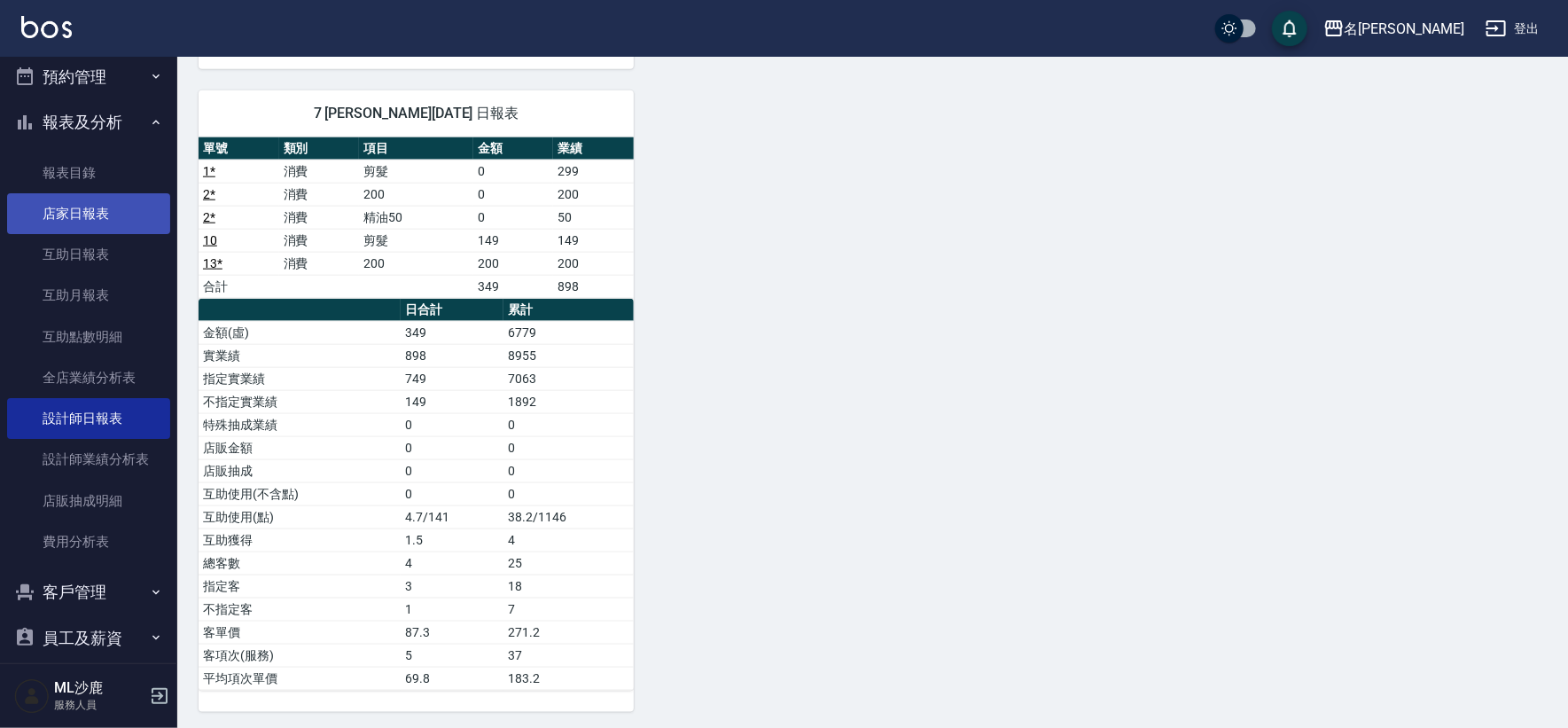
scroll to position [364, 0]
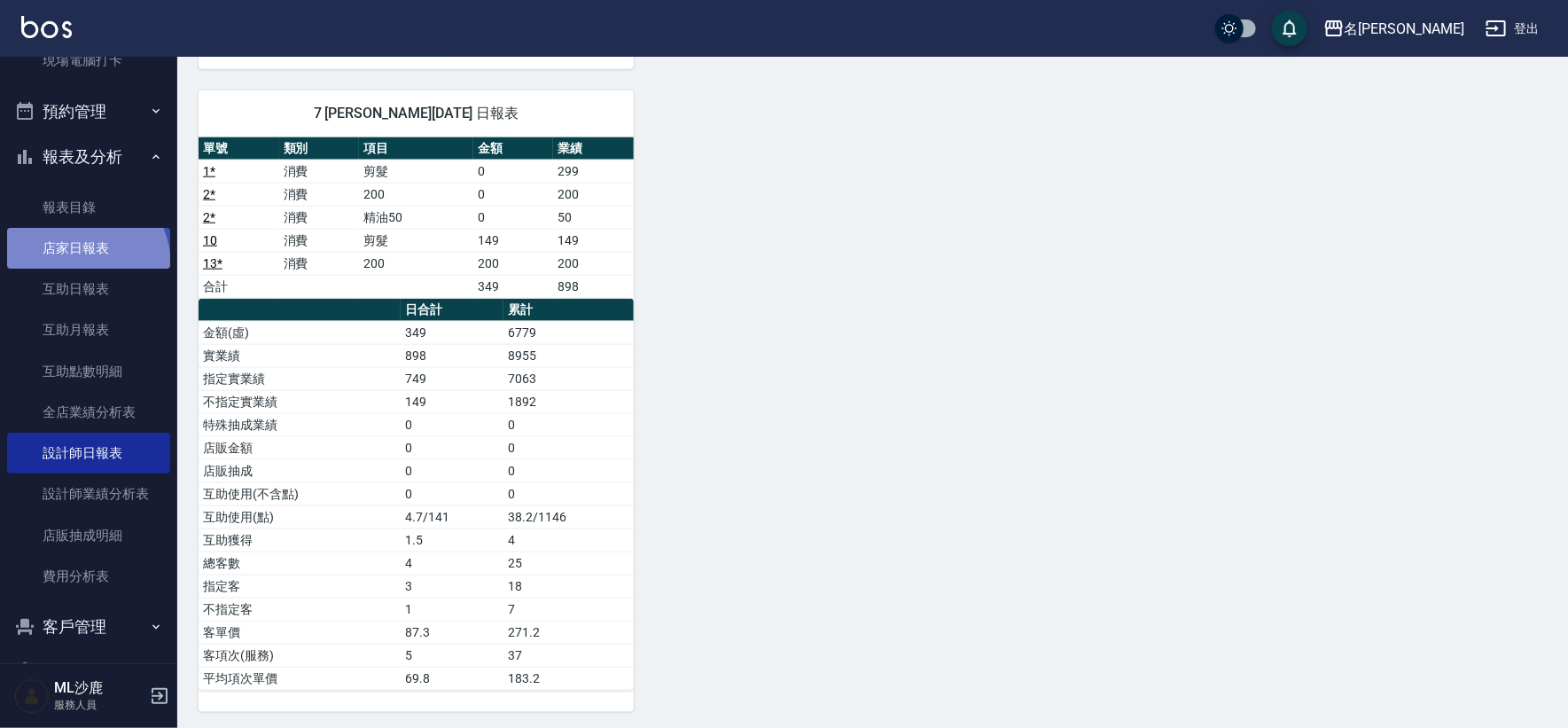
click at [61, 267] on link "店家日報表" at bounding box center [89, 248] width 163 height 41
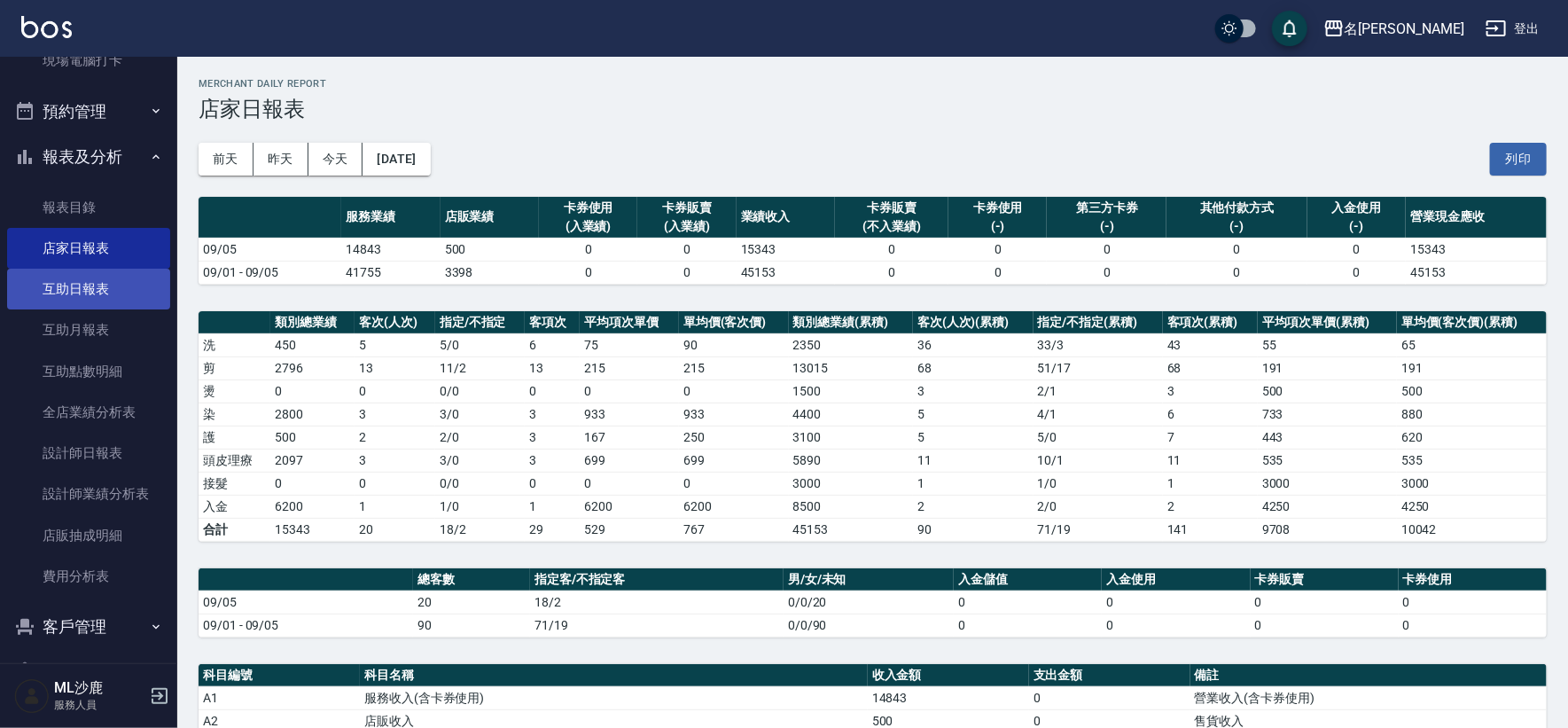
click at [61, 280] on link "互助日報表" at bounding box center [89, 289] width 163 height 41
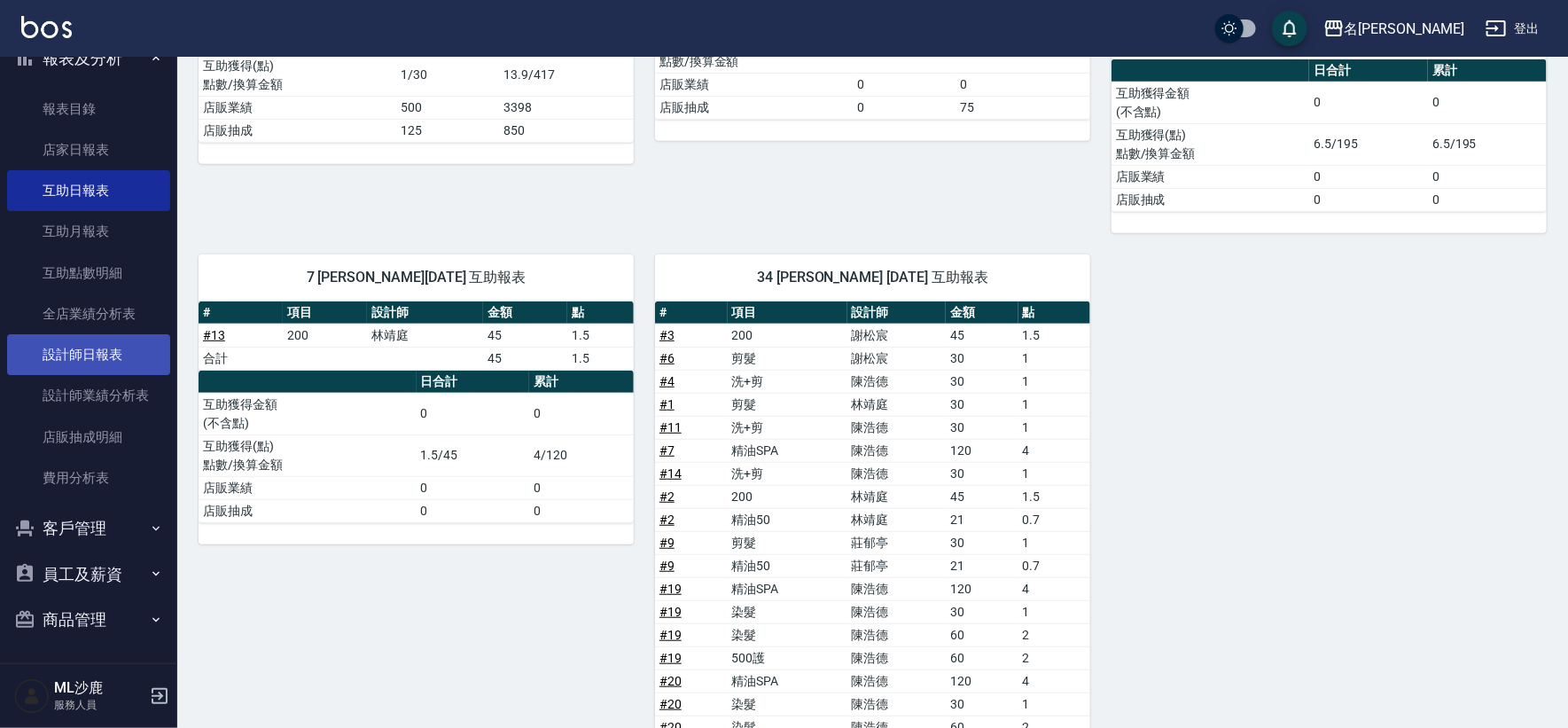
scroll to position [492, 0]
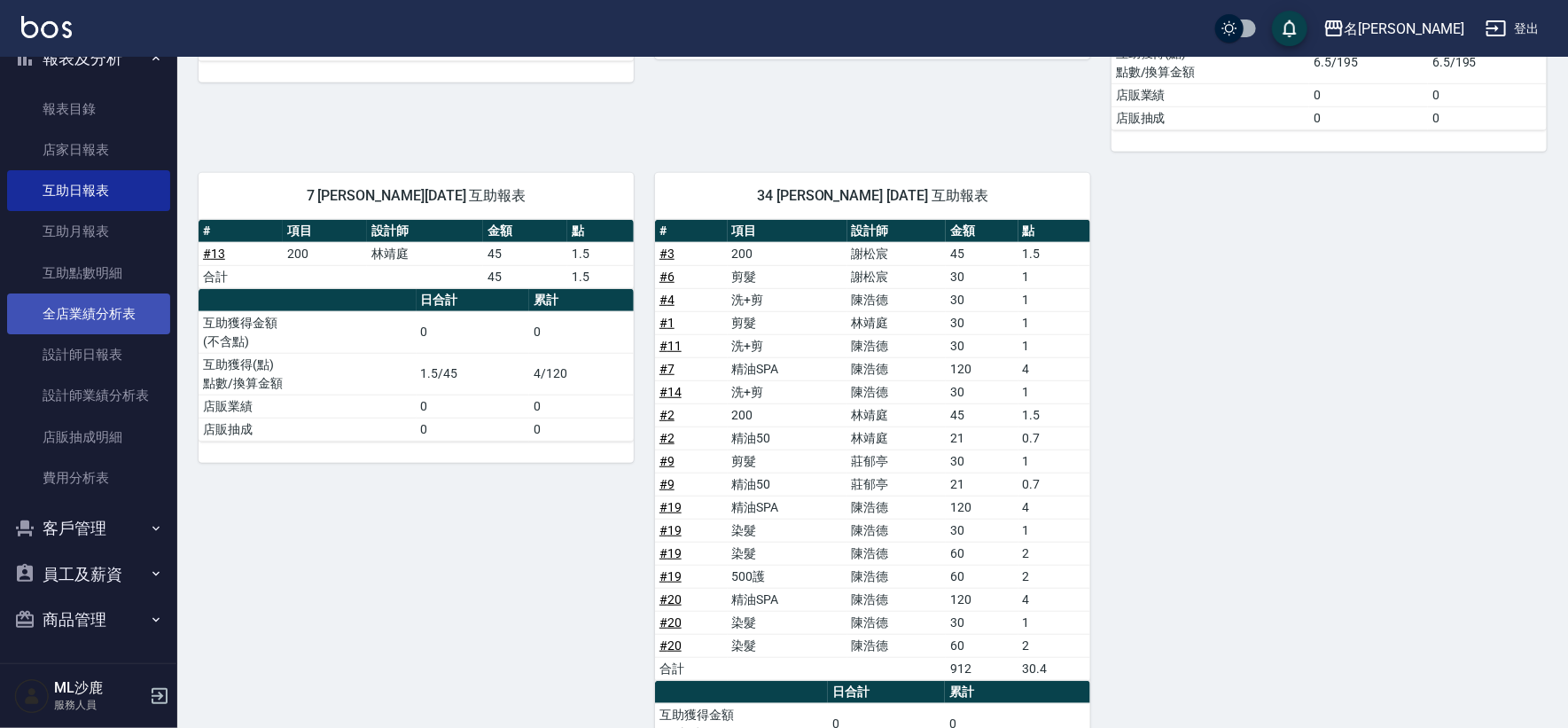
click at [71, 320] on link "全店業績分析表" at bounding box center [89, 314] width 163 height 41
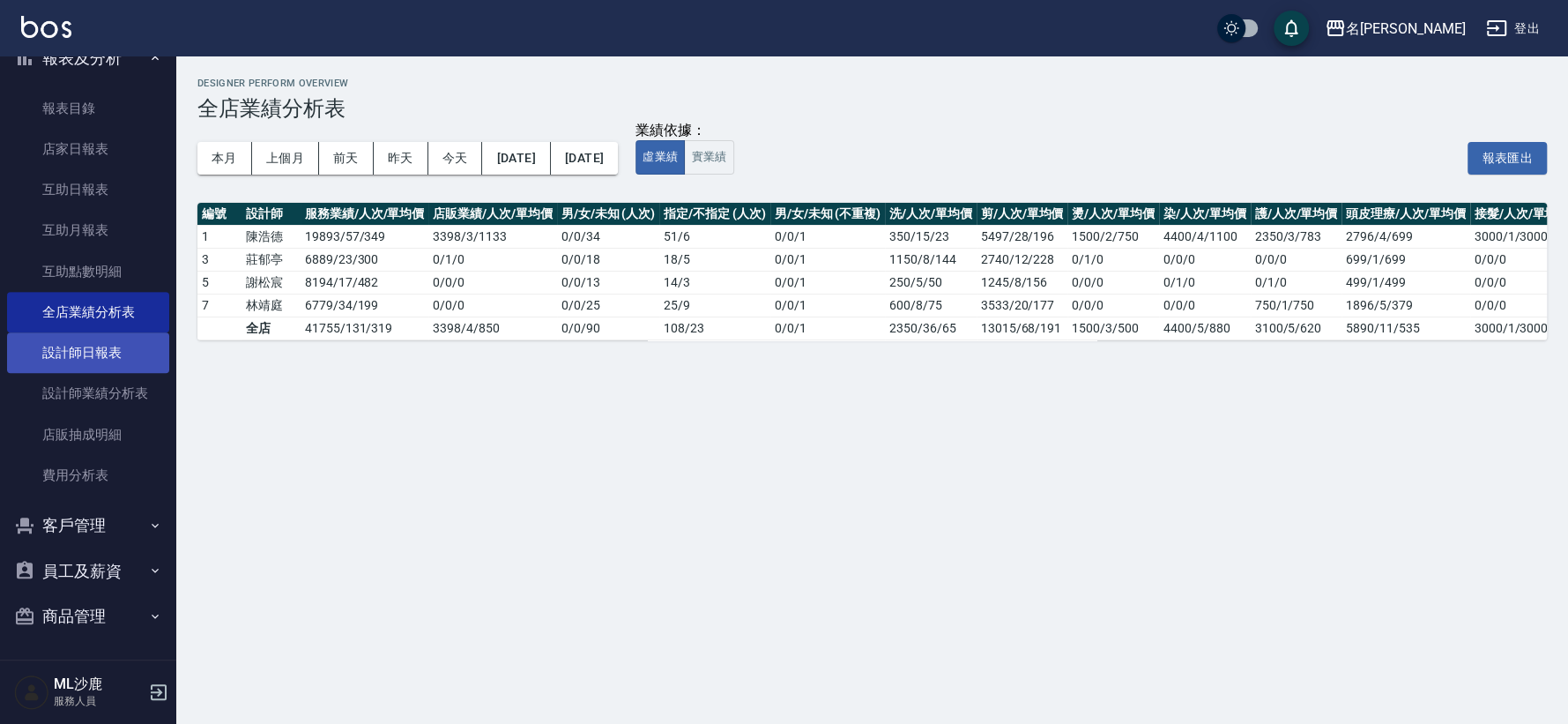
click at [60, 360] on link "設計師日報表" at bounding box center [88, 353] width 162 height 41
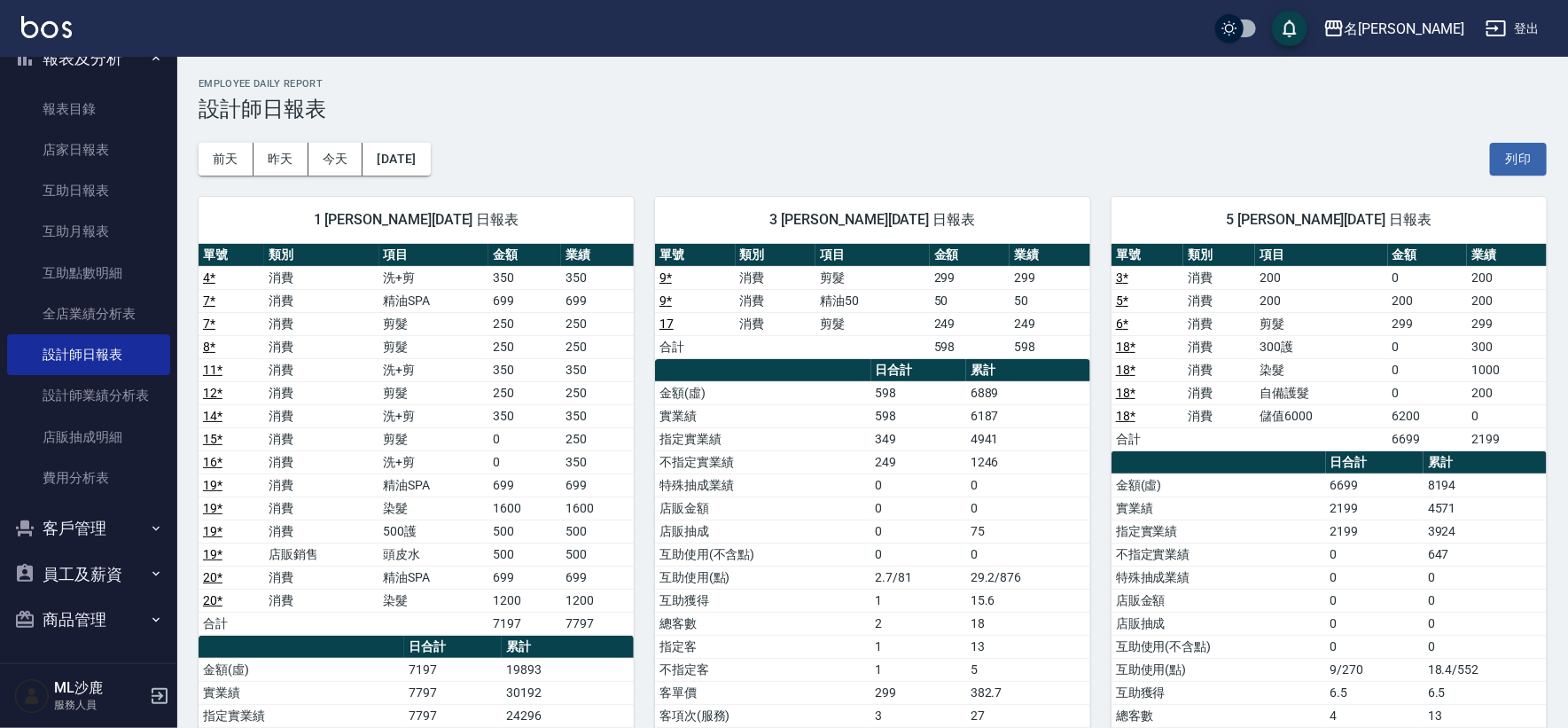
scroll to position [99, 0]
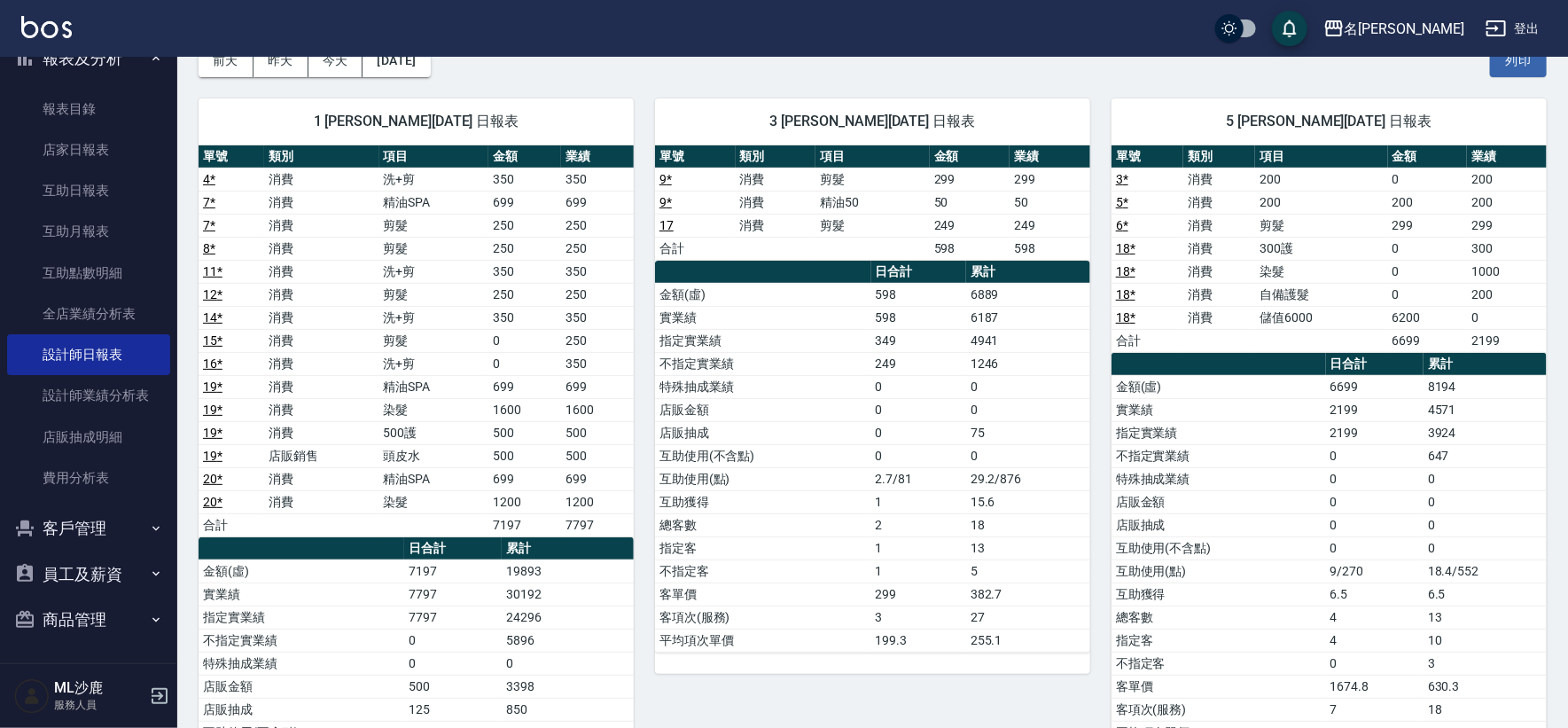
click at [210, 405] on link "19 *" at bounding box center [213, 409] width 20 height 14
click at [213, 500] on link "20 *" at bounding box center [213, 502] width 20 height 14
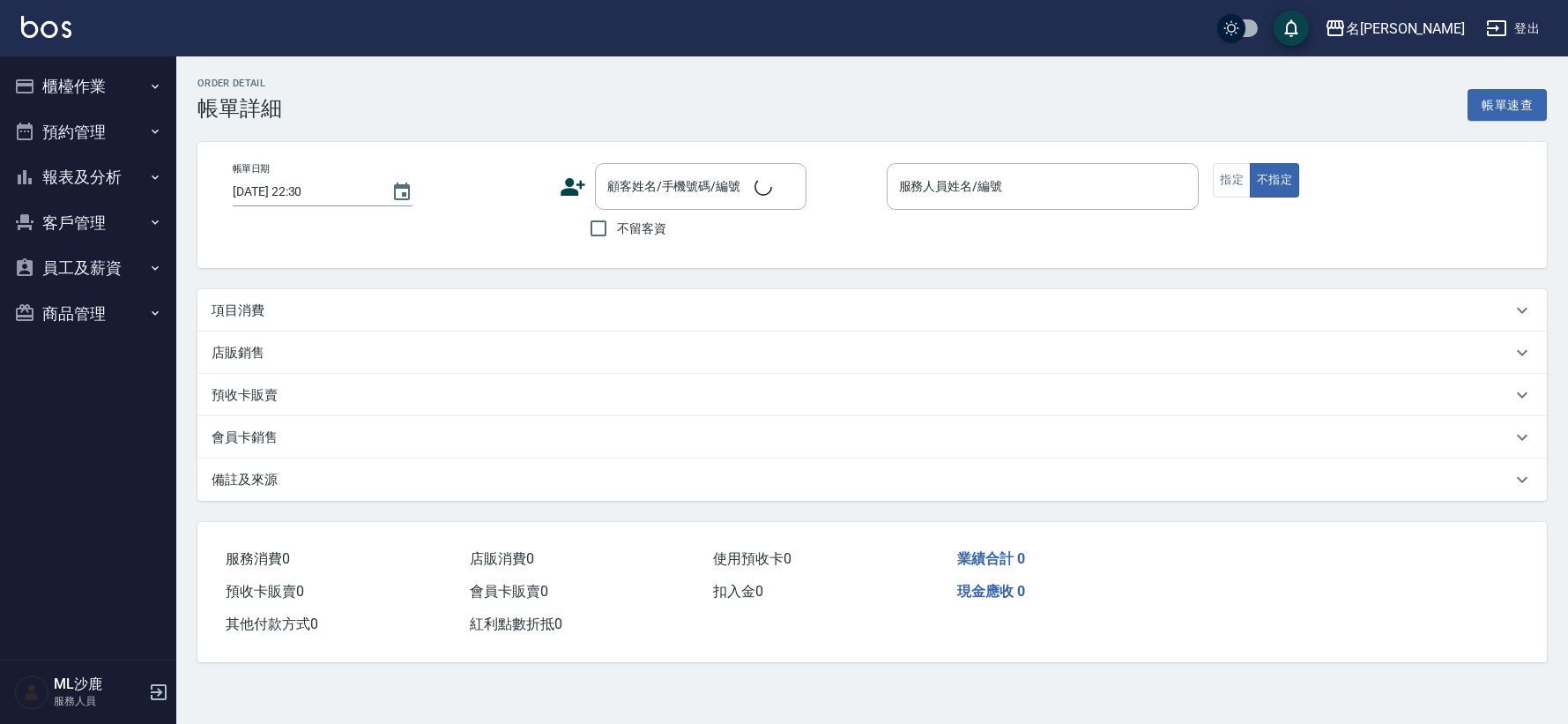
type input "[DATE] 22:10"
type input "[PERSON_NAME]1"
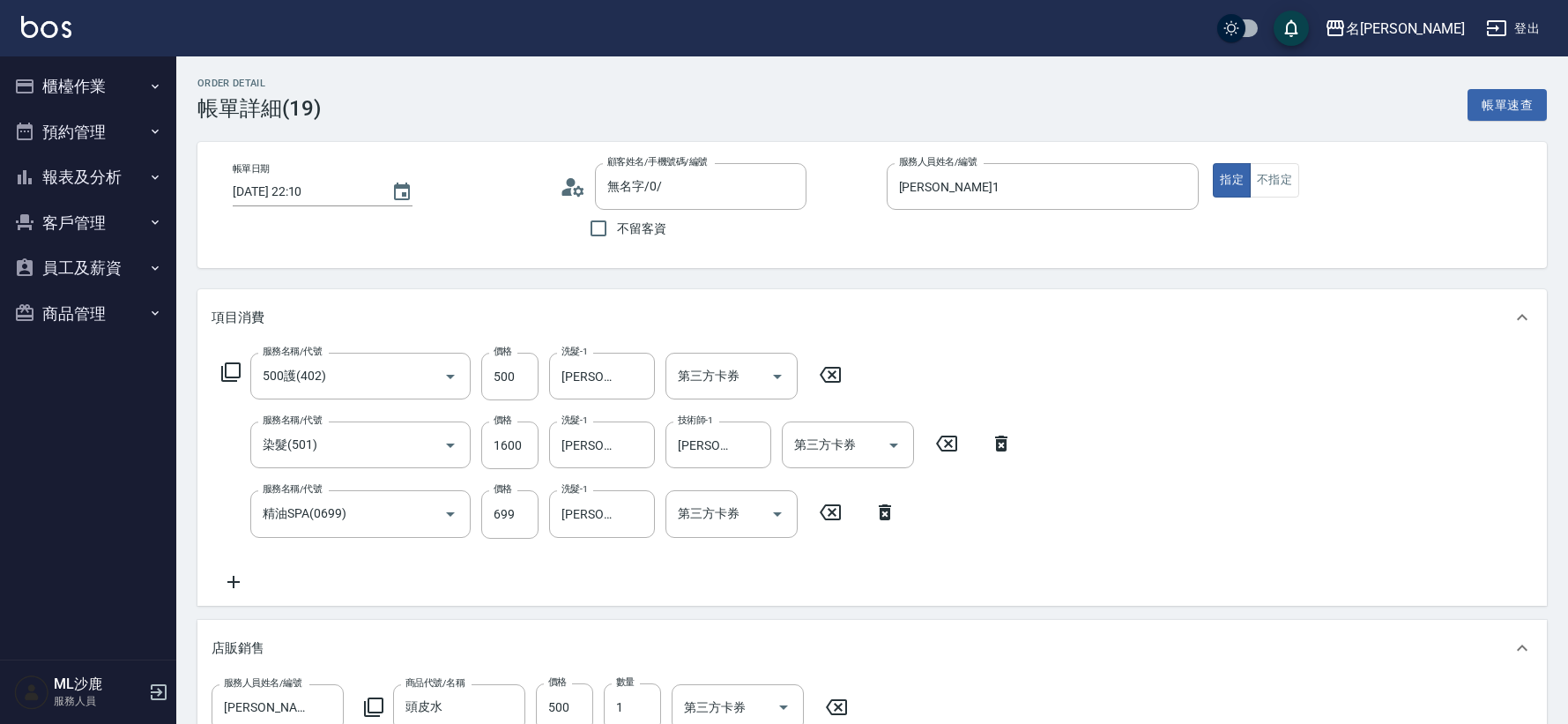
type input "無名字/0/"
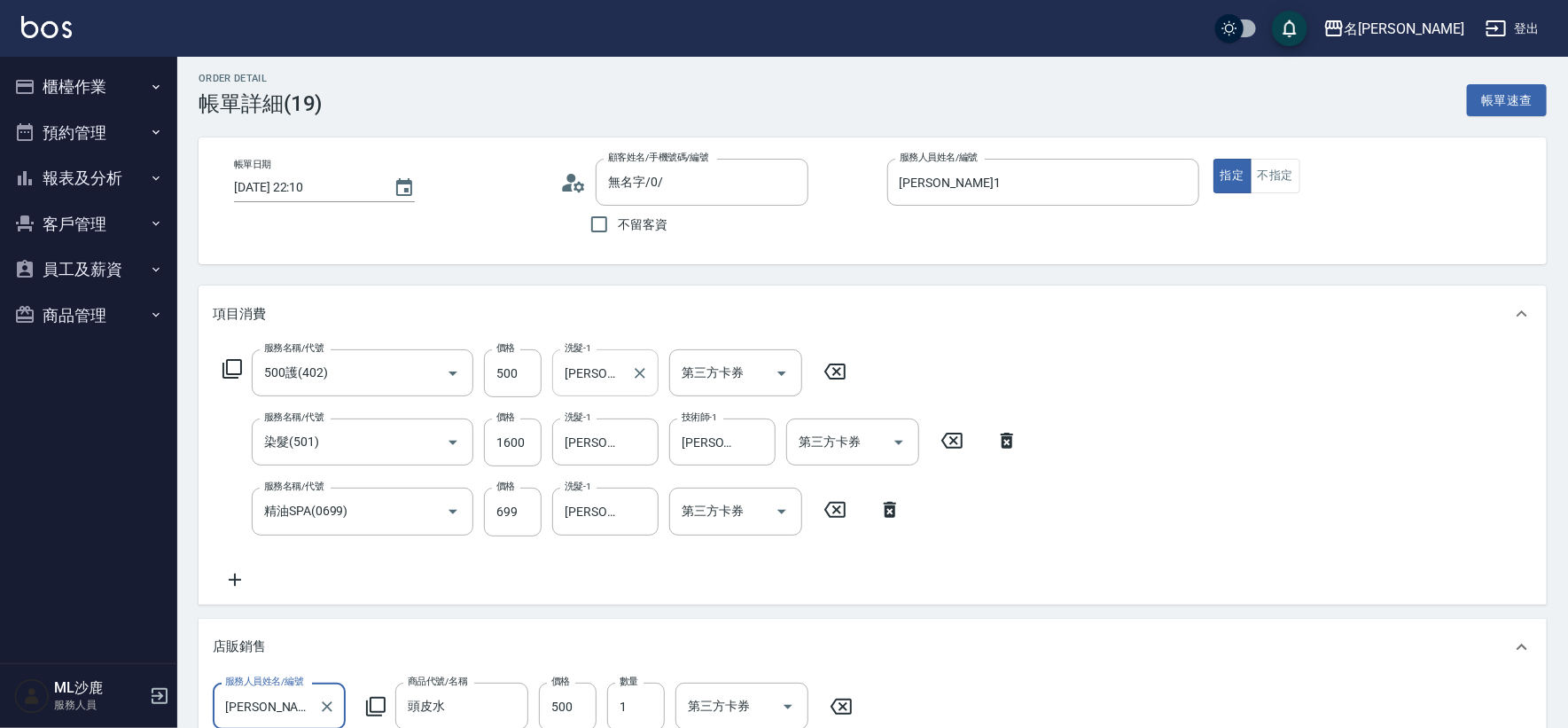
scroll to position [197, 0]
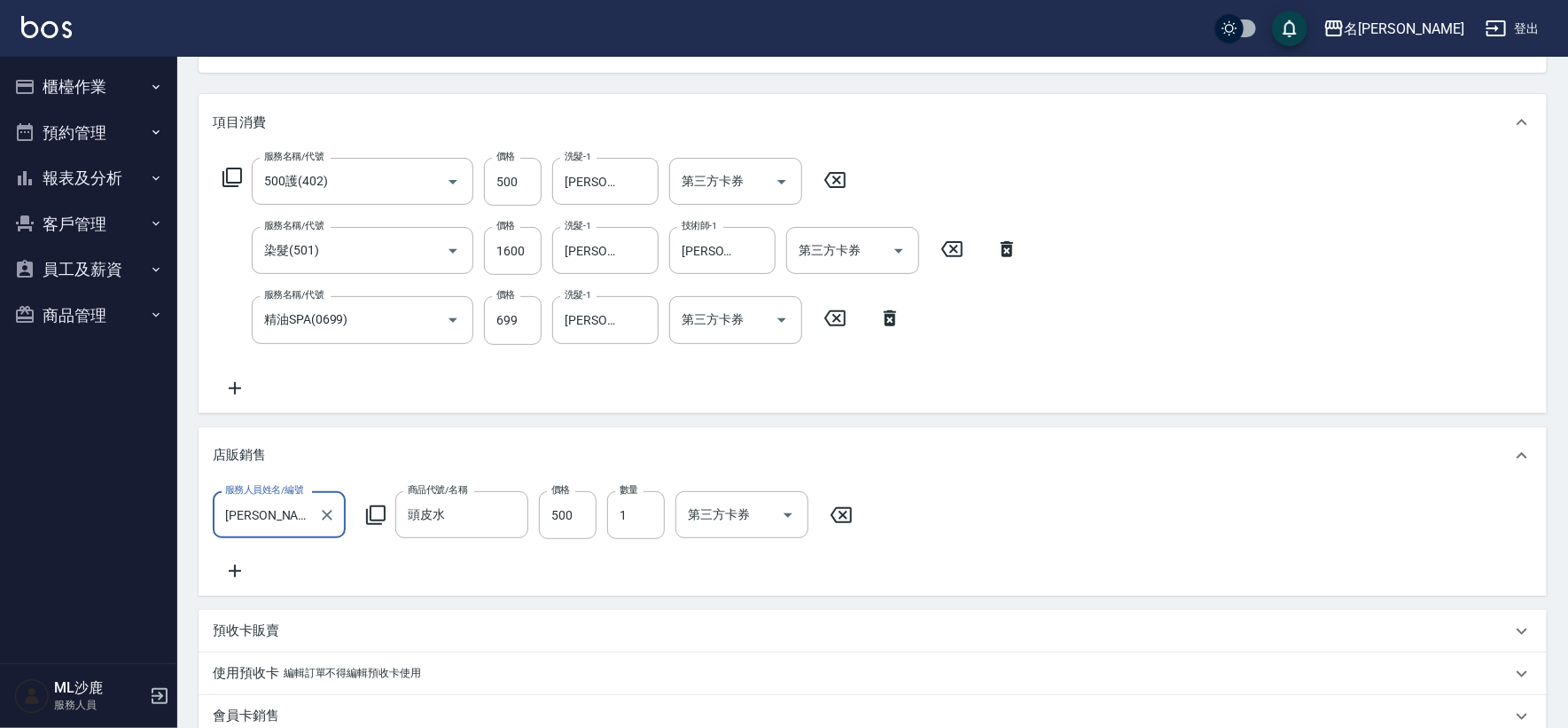
click at [243, 396] on icon at bounding box center [235, 387] width 45 height 21
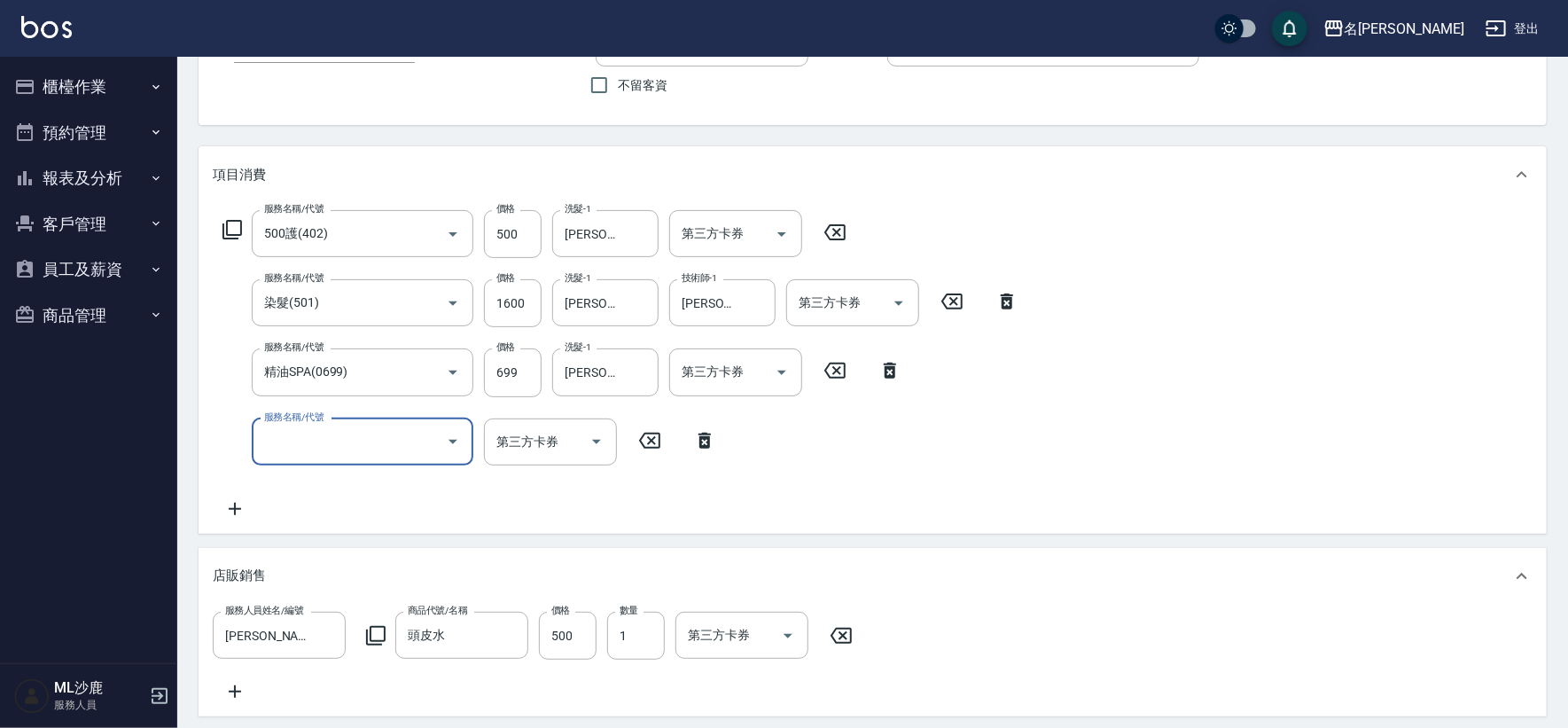
scroll to position [99, 0]
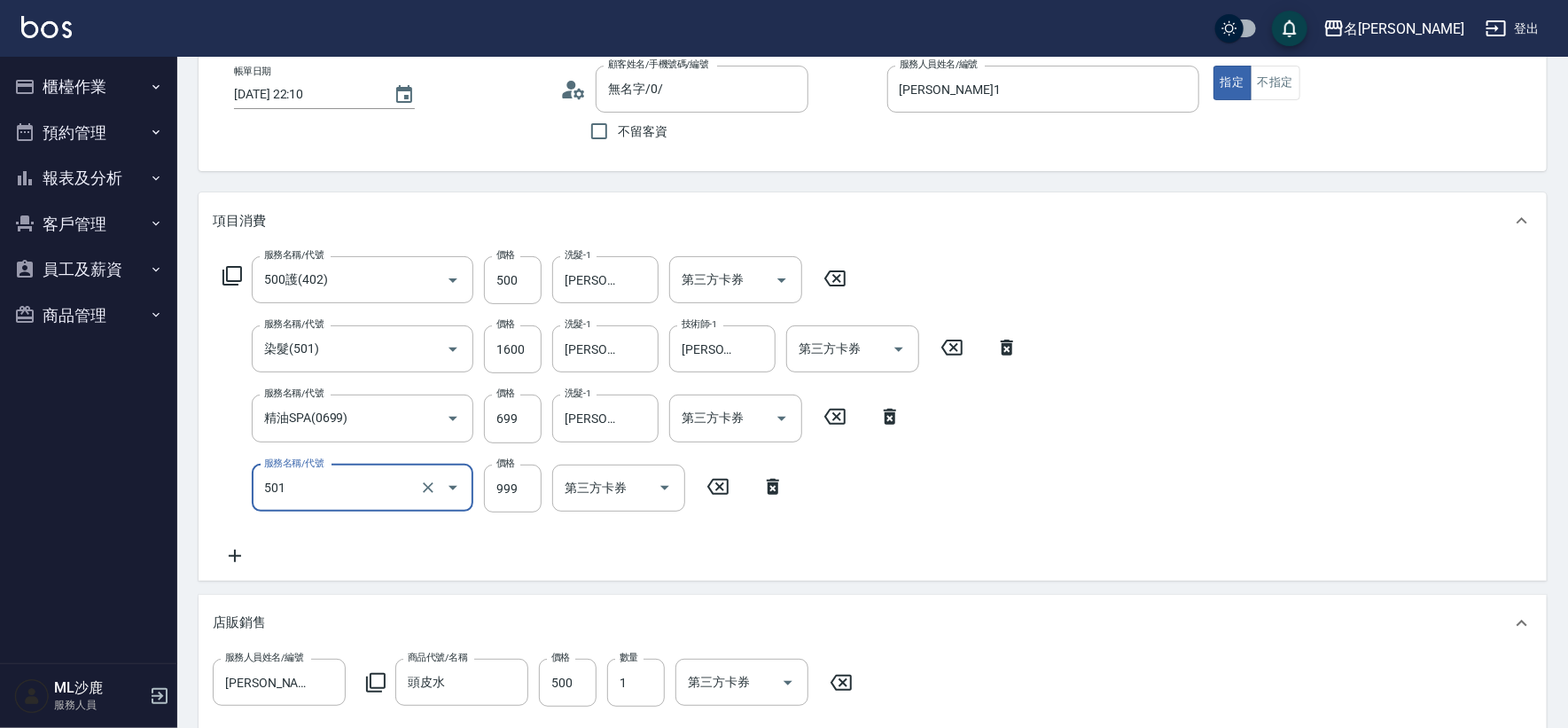
type input "染髮(501)"
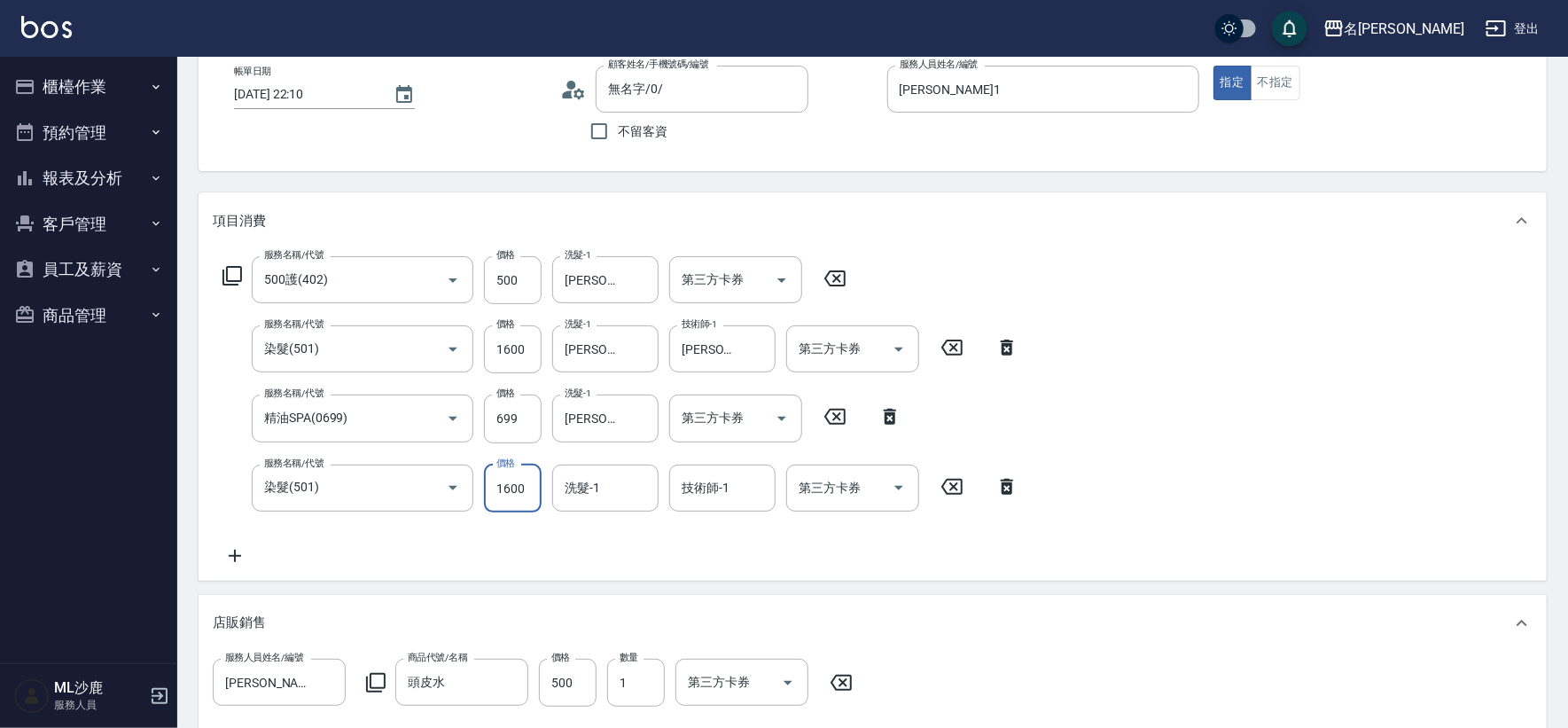
type input "1600"
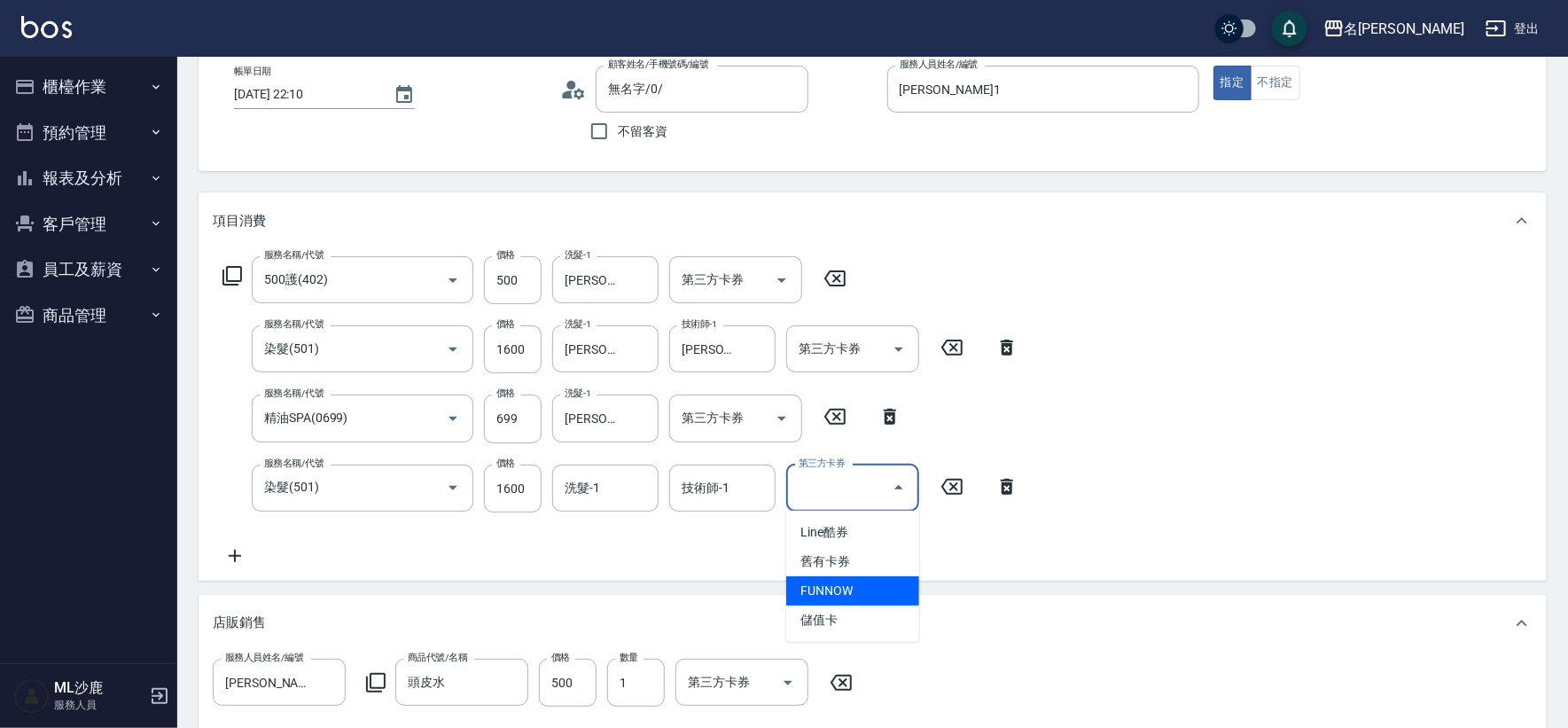
type input "儲值卡"
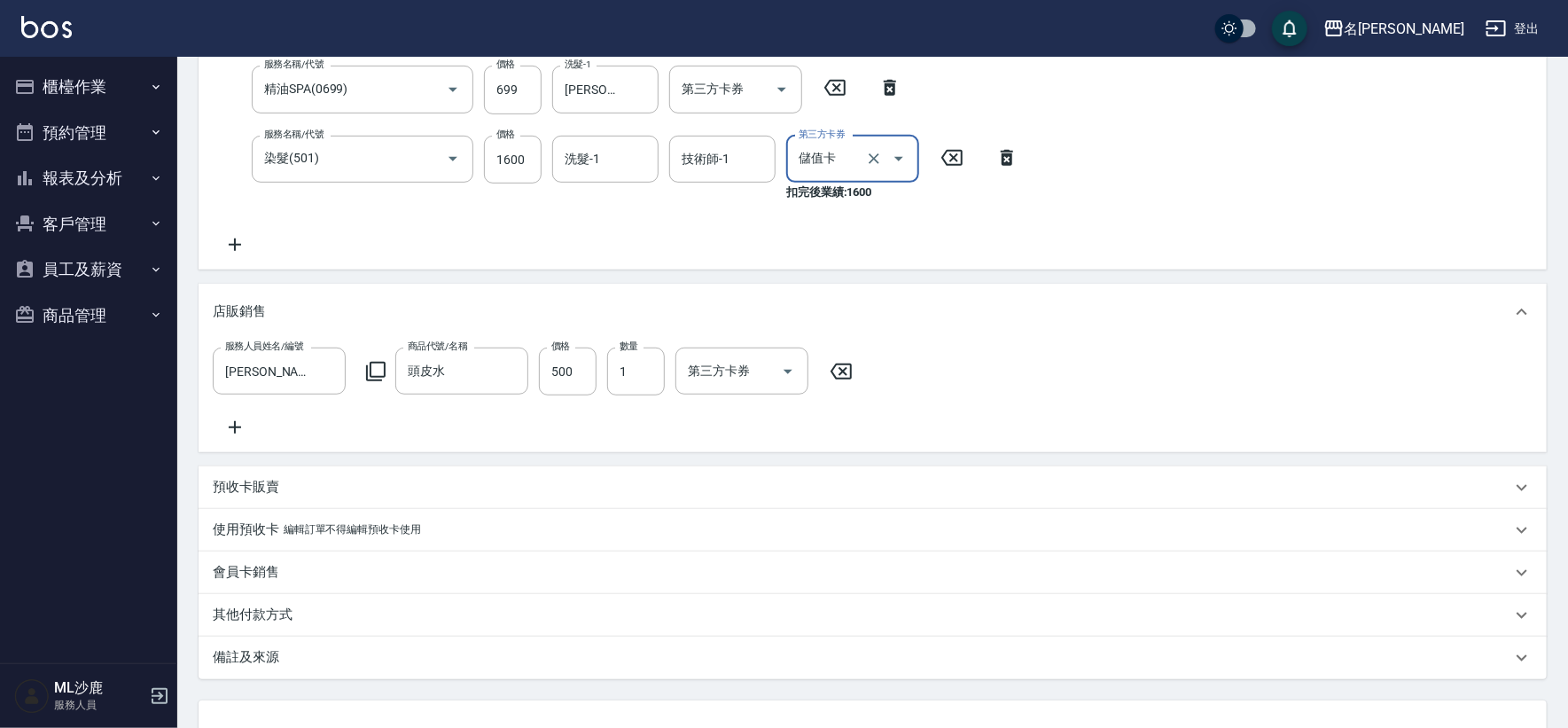
scroll to position [582, 0]
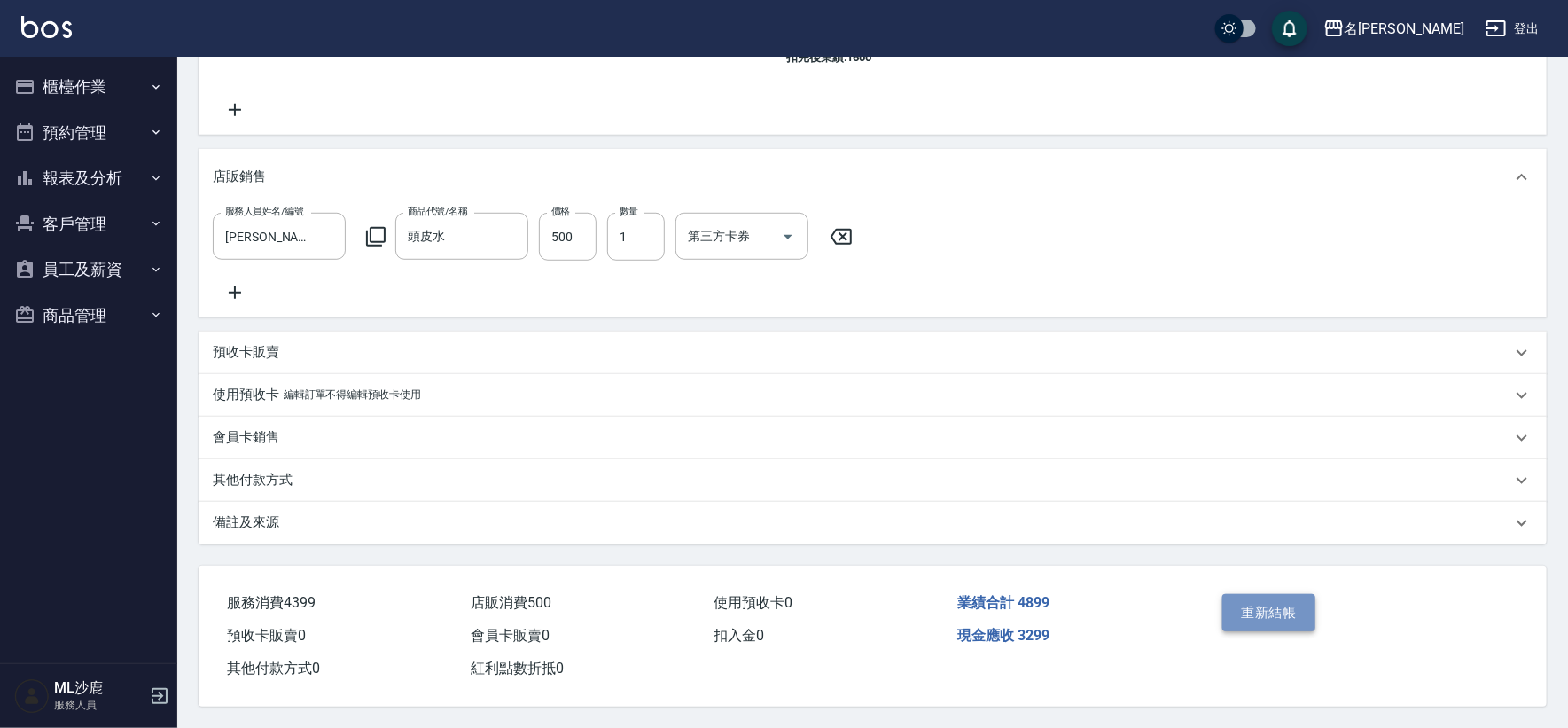
click at [1280, 597] on button "重新結帳" at bounding box center [1269, 612] width 94 height 37
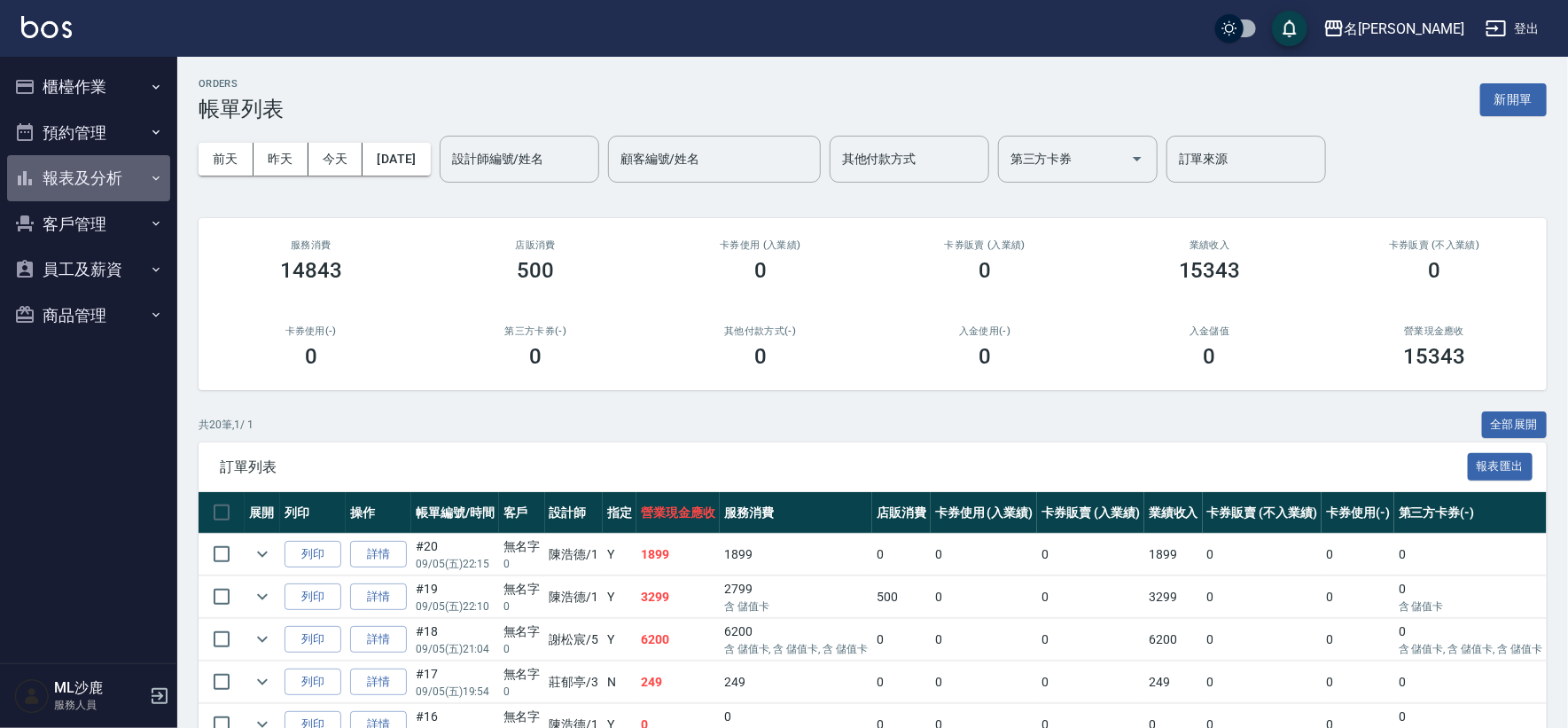
click at [103, 188] on button "報表及分析" at bounding box center [89, 178] width 163 height 46
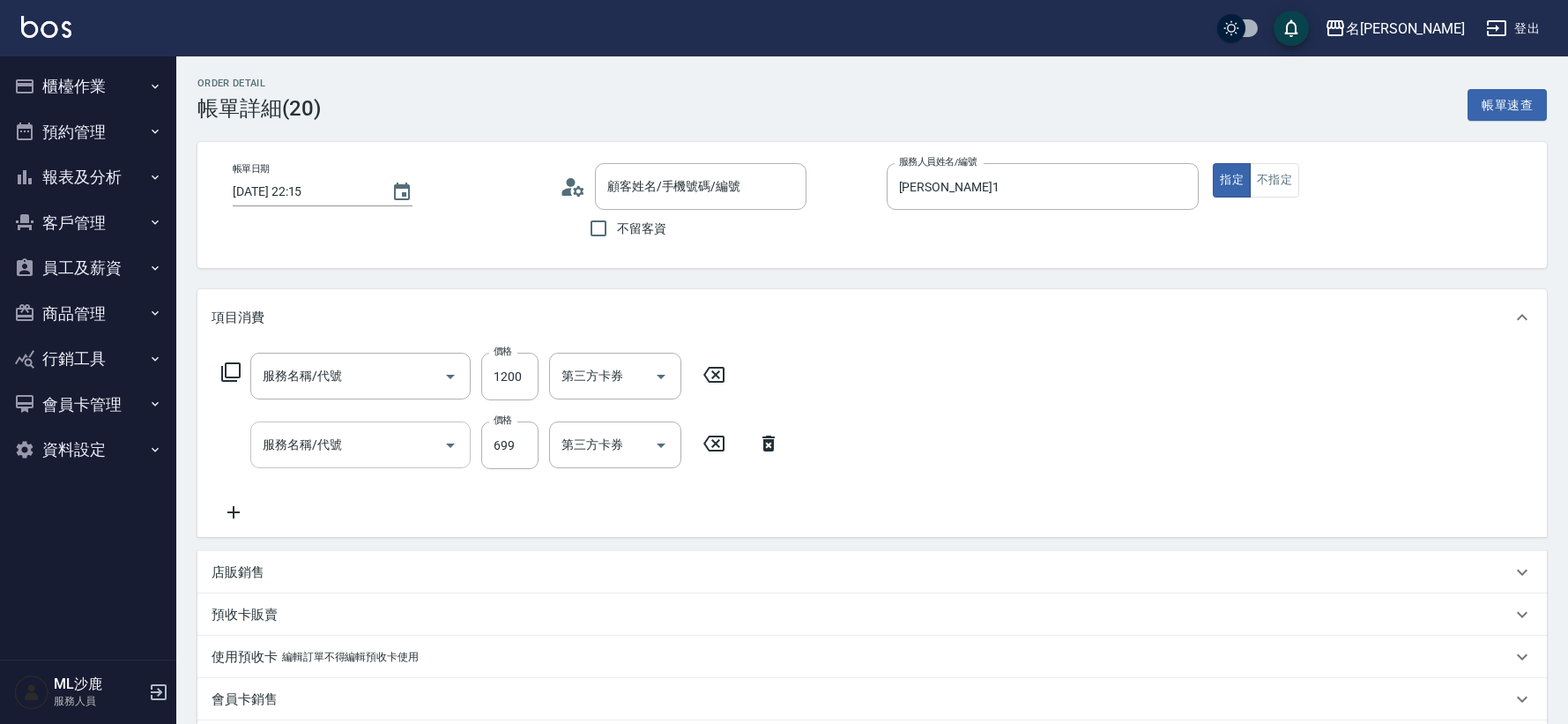
type input "染髮(501)"
type input "精油SPA(0699)"
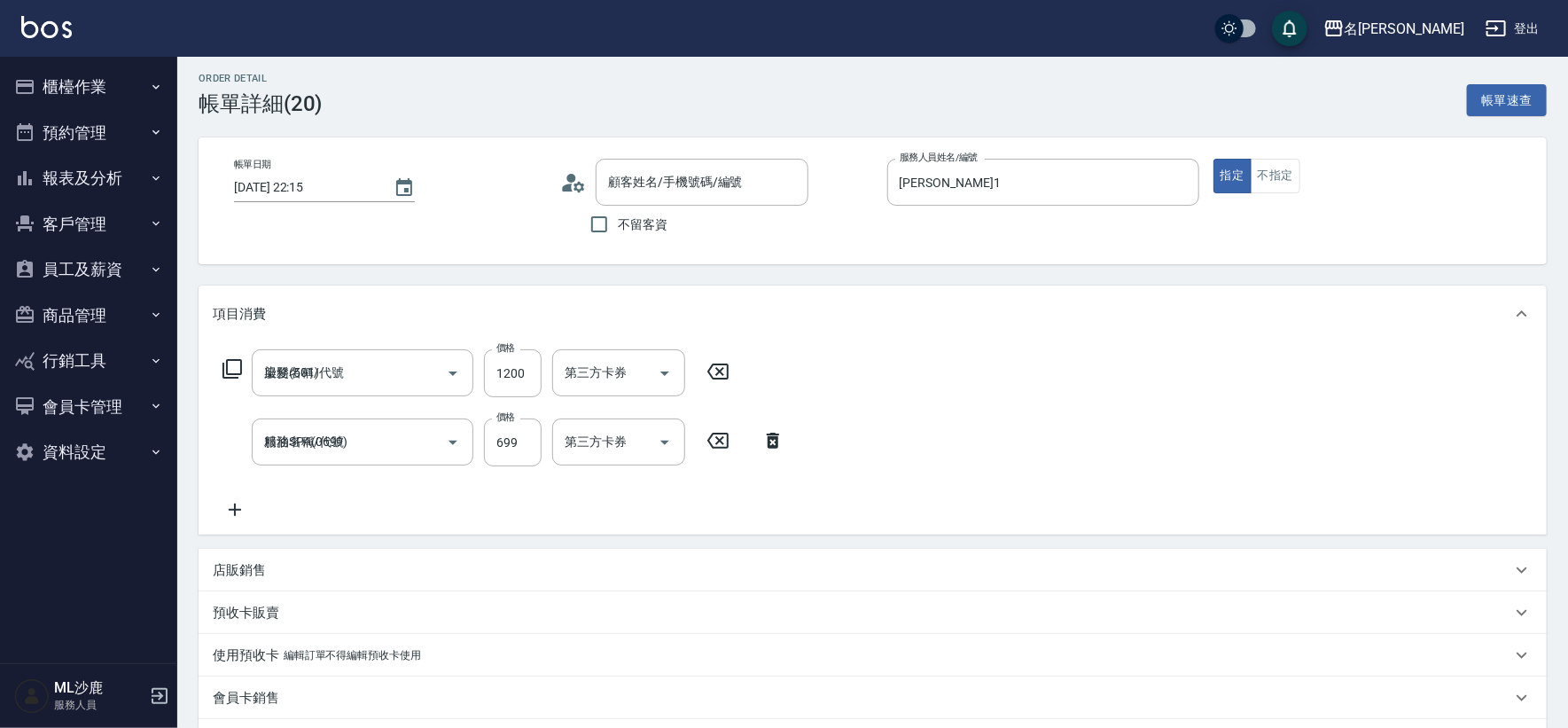
type input "無名字/0/"
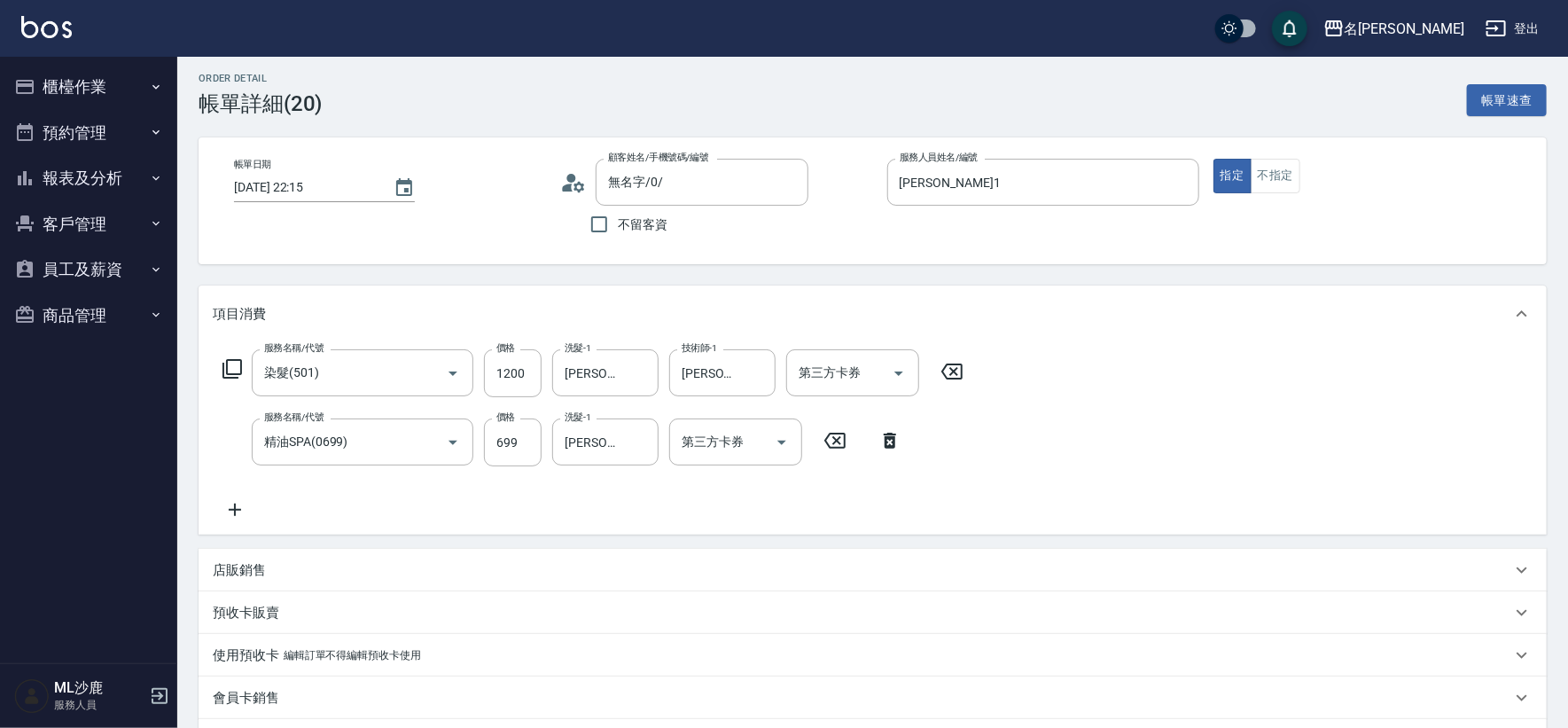
scroll to position [99, 0]
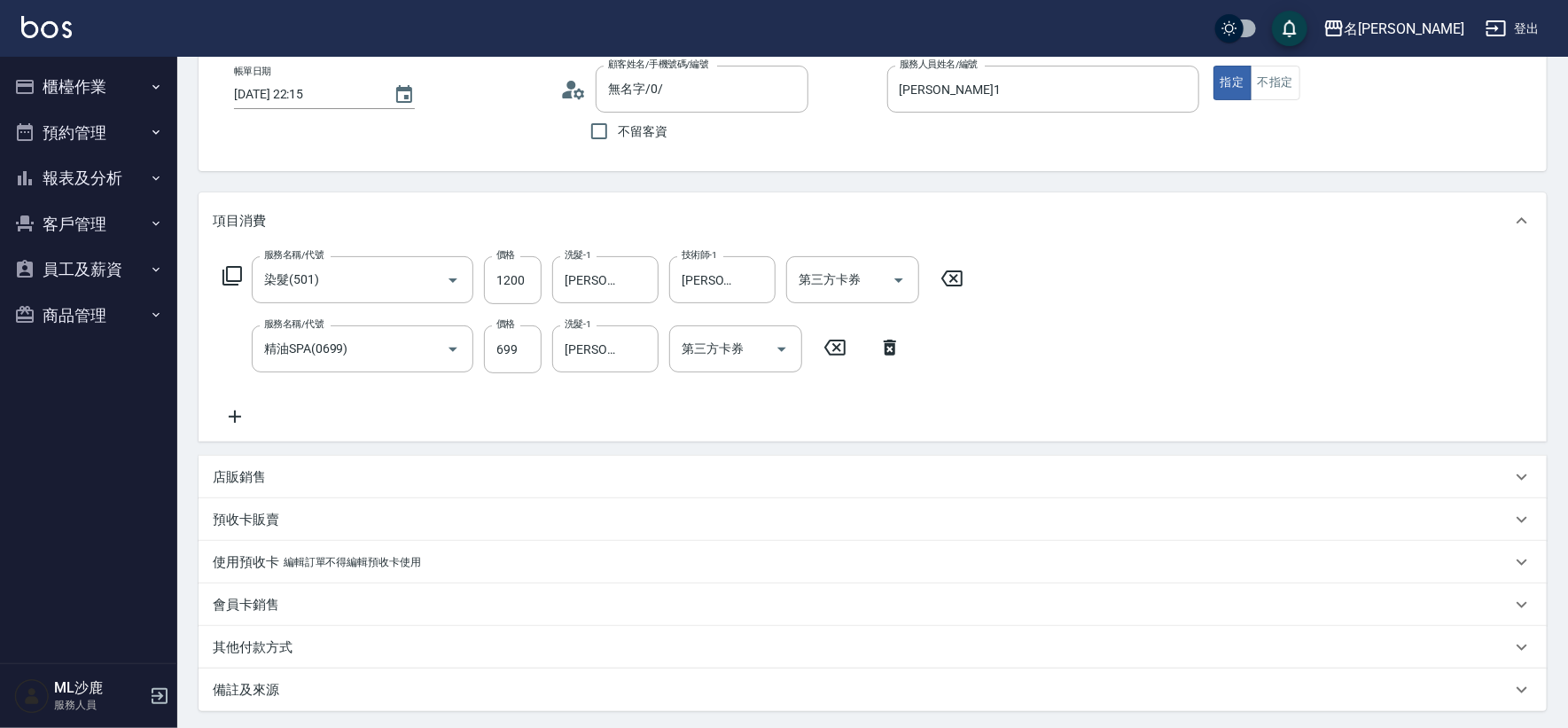
click at [198, 416] on div "服務名稱/代號 染髮(501) 服務名稱/代號 價格 1200 價格 洗髮-1 林慧文-34 洗髮-1 技術師-1 林慧文-34 技術師-1 第三方卡券 第三…" at bounding box center [872, 345] width 1348 height 192
click at [197, 416] on div "Order detail 帳單詳細 (20) 帳單速查 帳單日期 2025/09/05 22:15 顧客姓名/手機號碼/編號 無名字/0/ 顧客姓名/手機號碼…" at bounding box center [872, 426] width 1391 height 936
click at [246, 416] on icon at bounding box center [235, 416] width 45 height 21
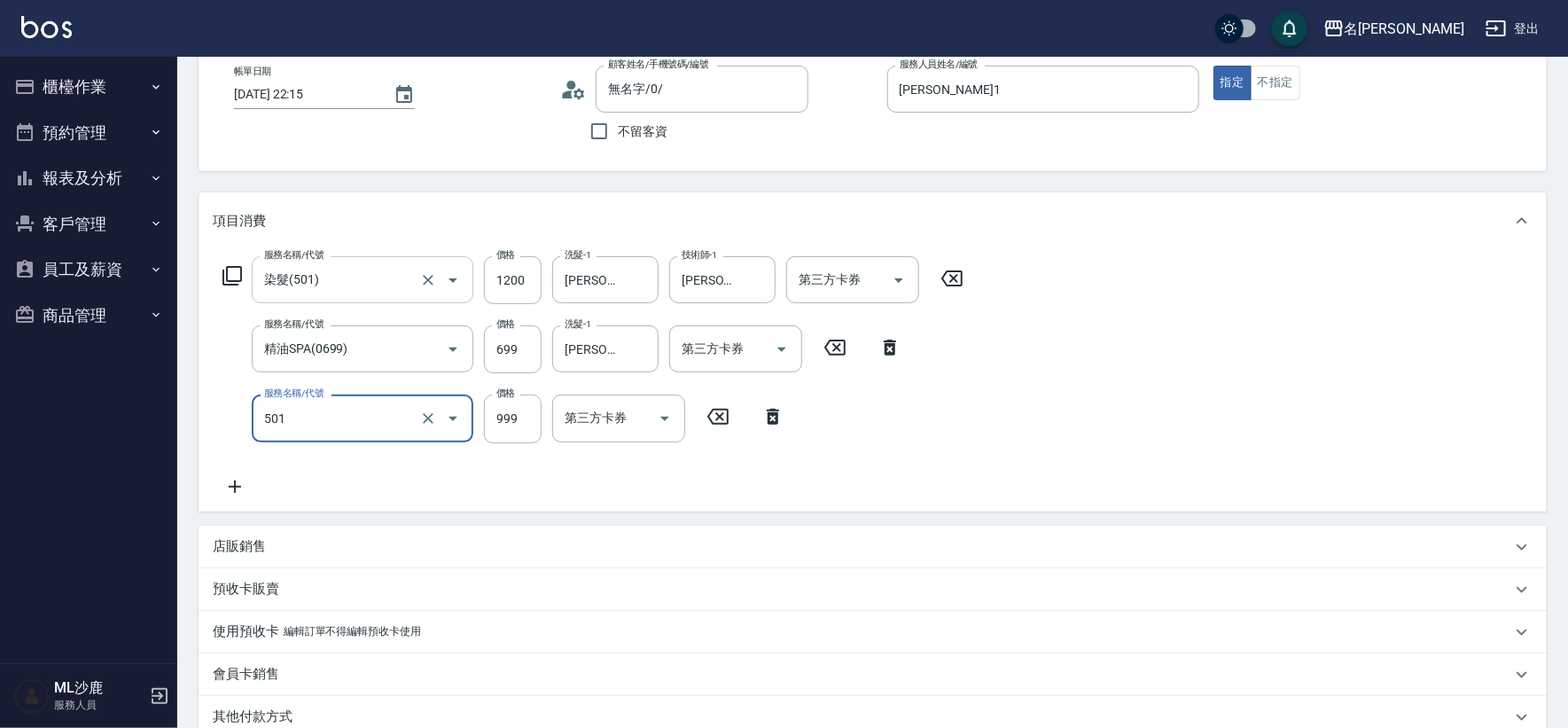
type input "染髮(501)"
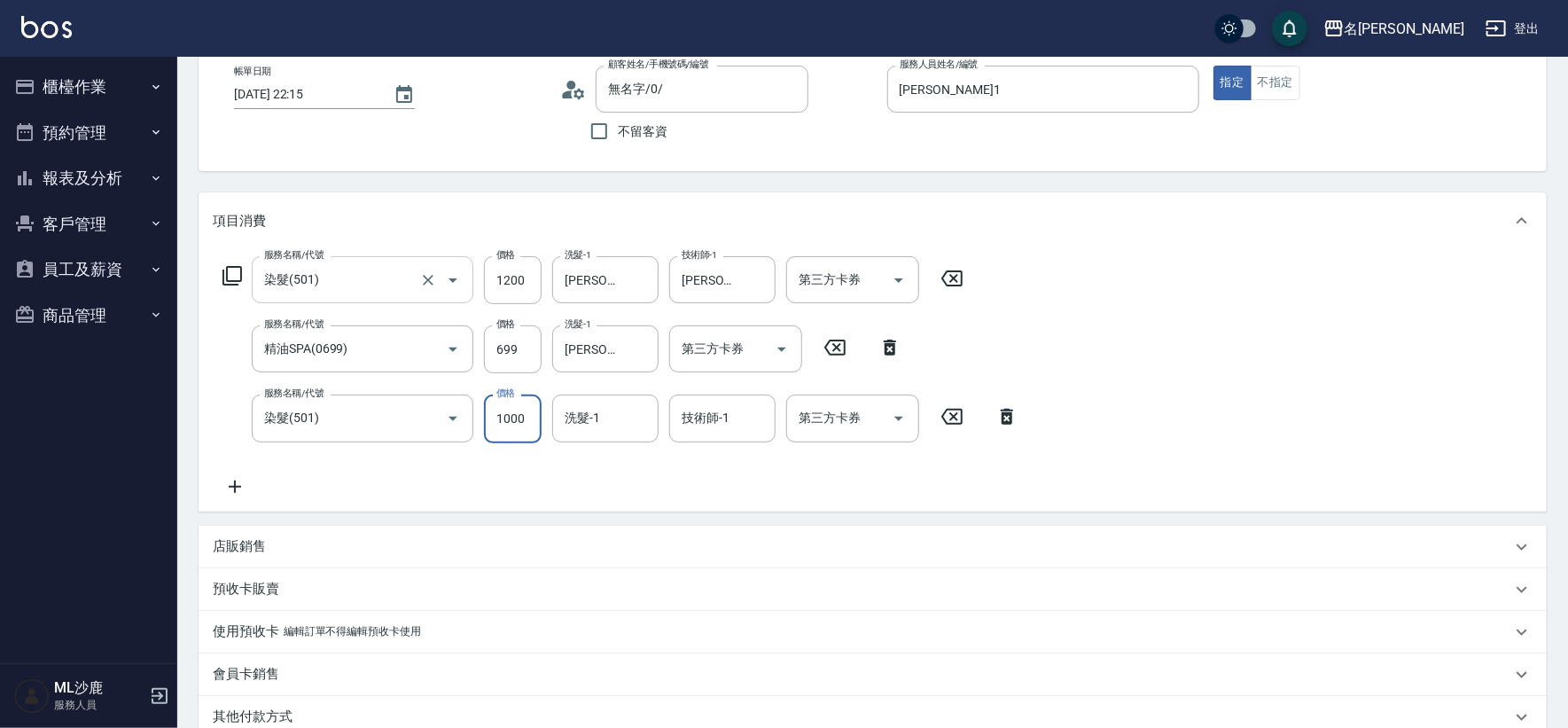
type input "1000"
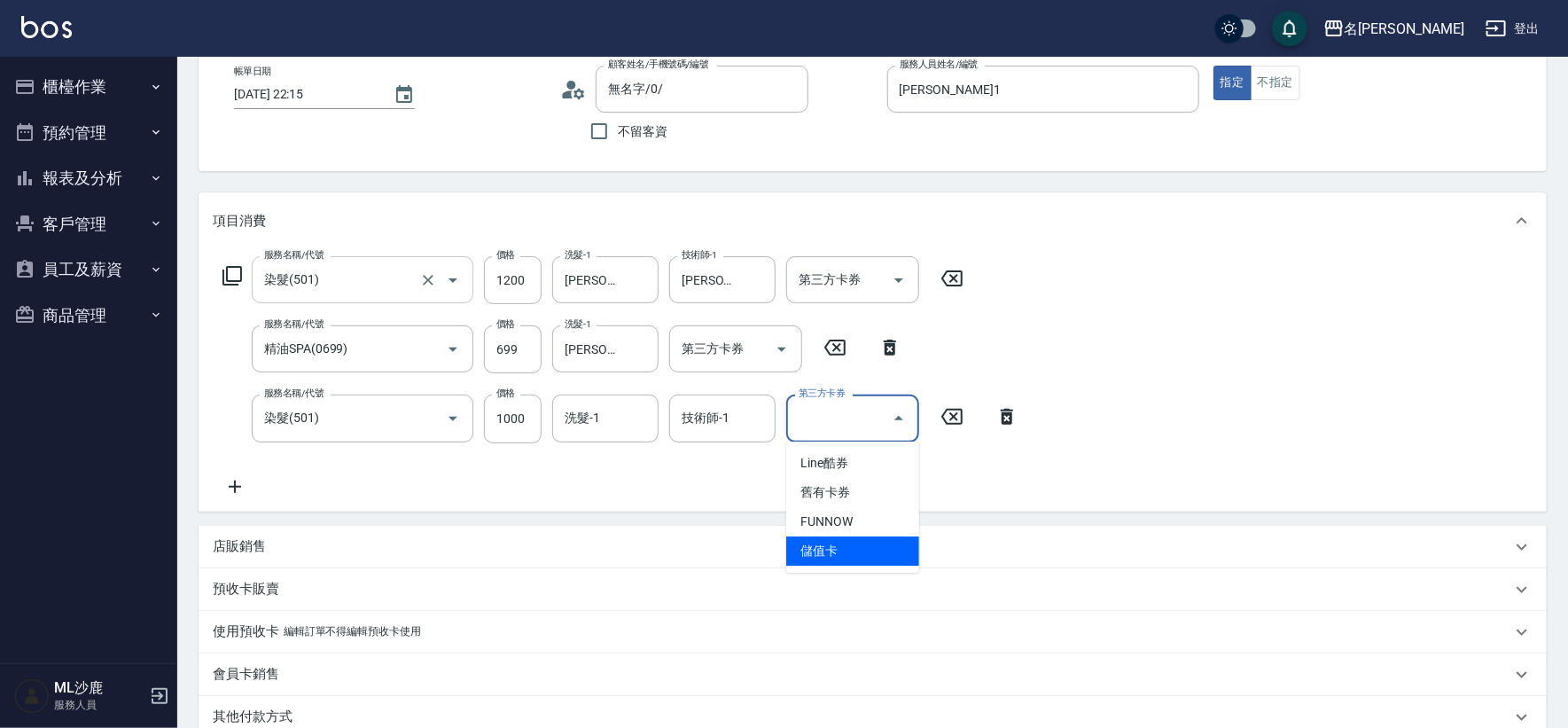
type input "儲值卡"
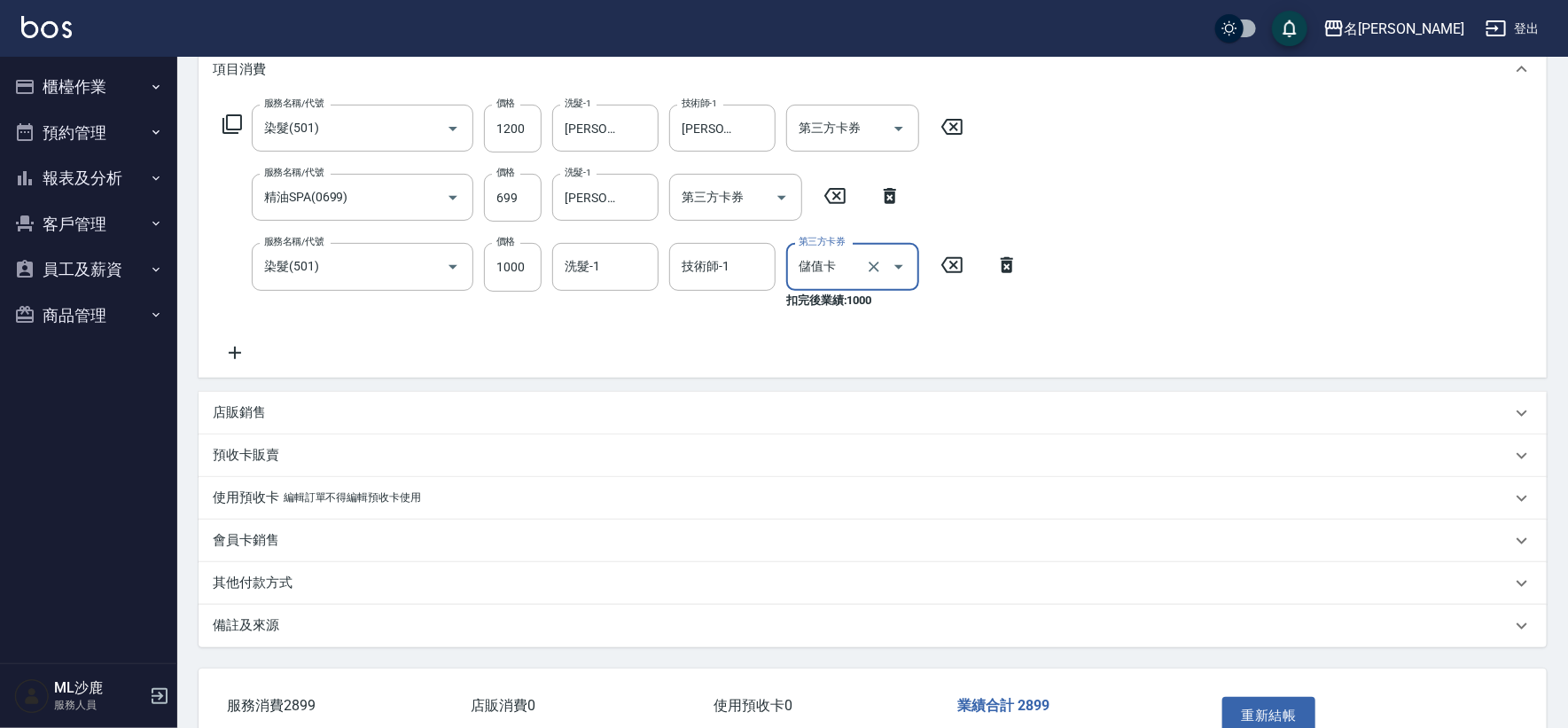
scroll to position [357, 0]
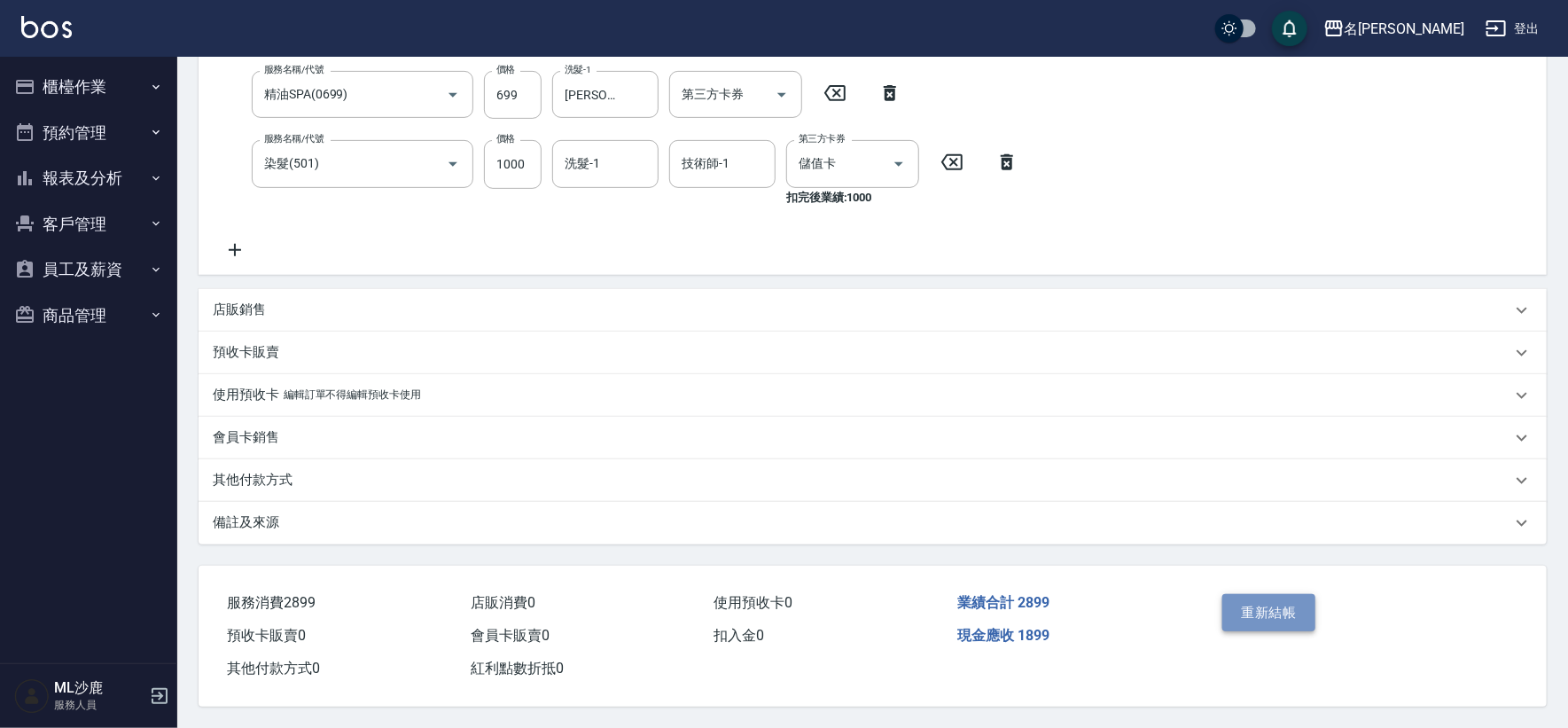
click at [1273, 618] on button "重新結帳" at bounding box center [1269, 612] width 94 height 37
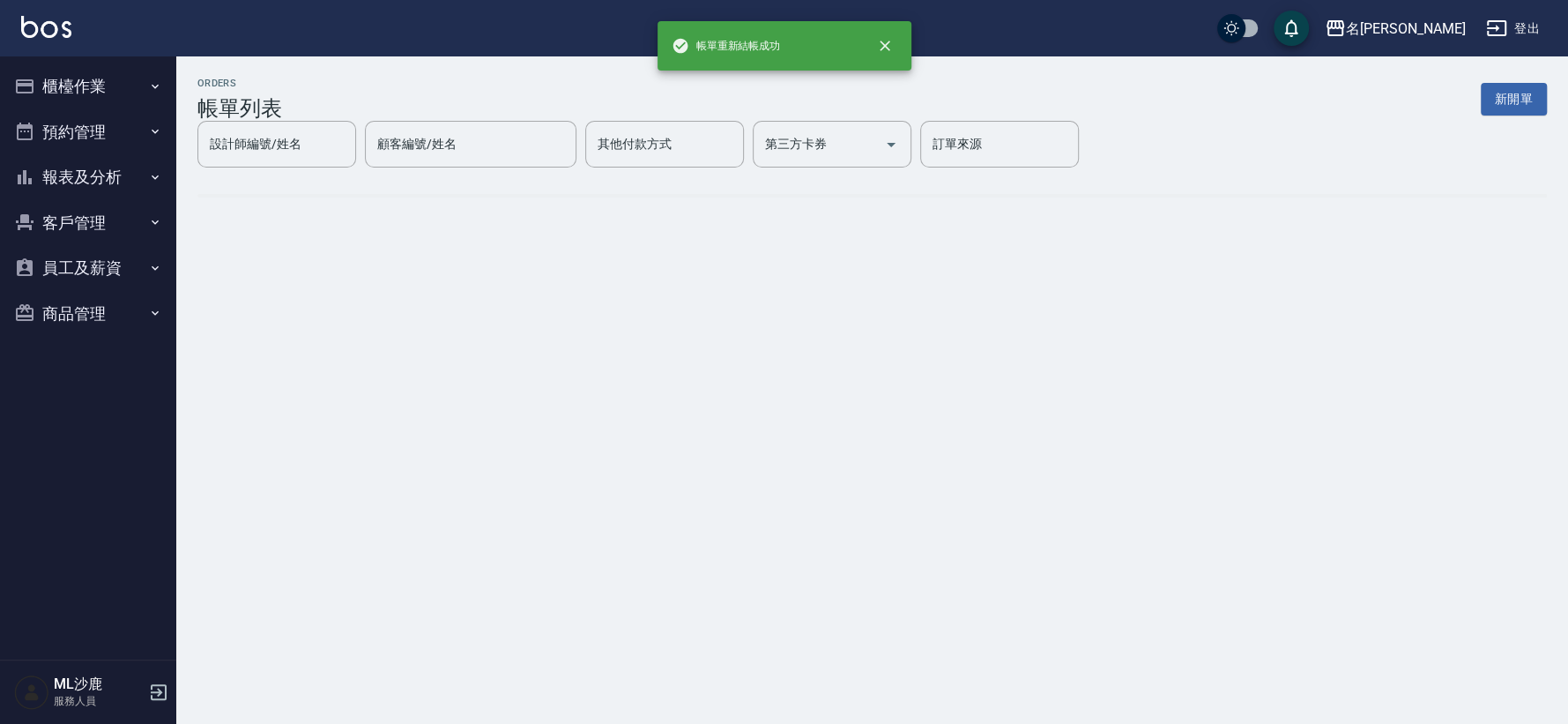
click at [80, 189] on button "報表及分析" at bounding box center [88, 177] width 162 height 46
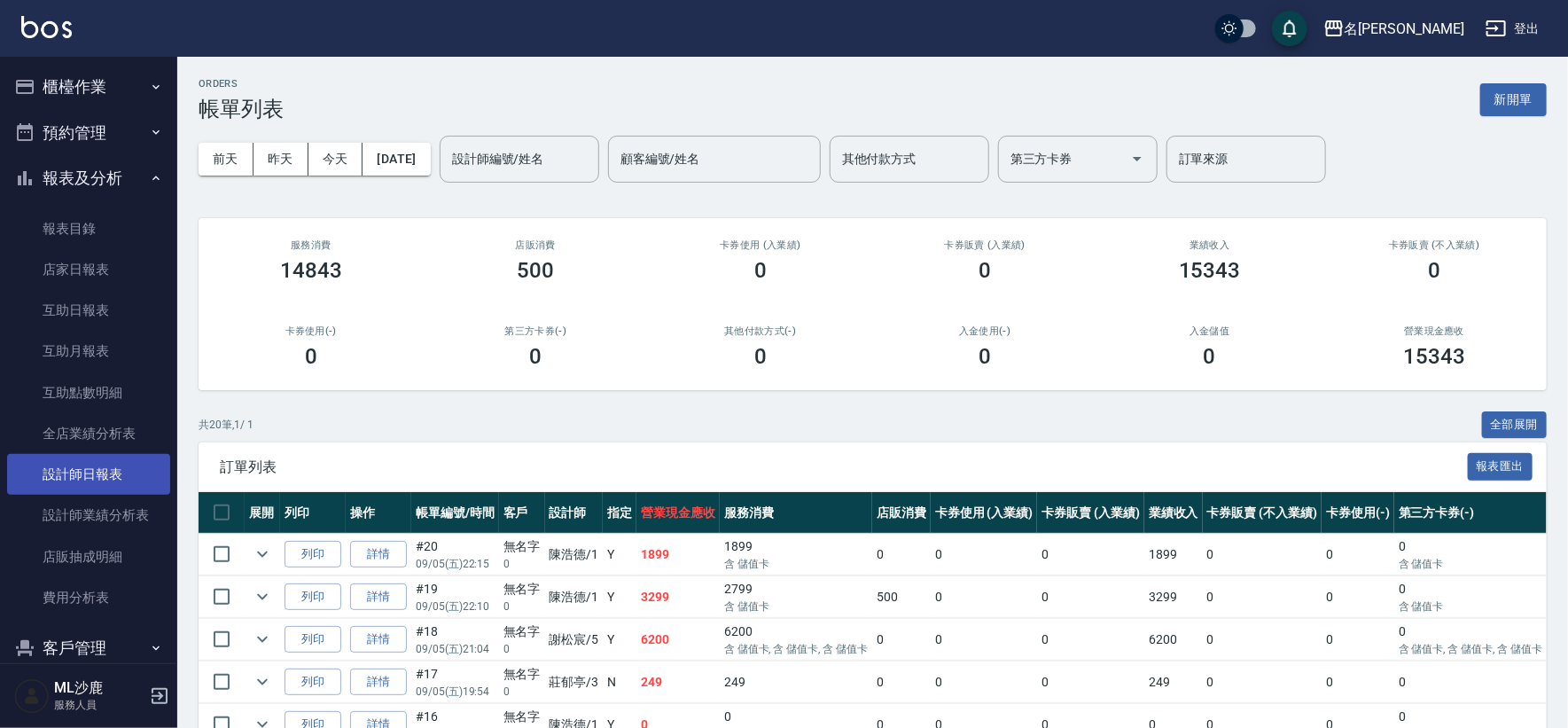
click at [78, 461] on link "設計師日報表" at bounding box center [89, 474] width 163 height 41
